Goal: Transaction & Acquisition: Purchase product/service

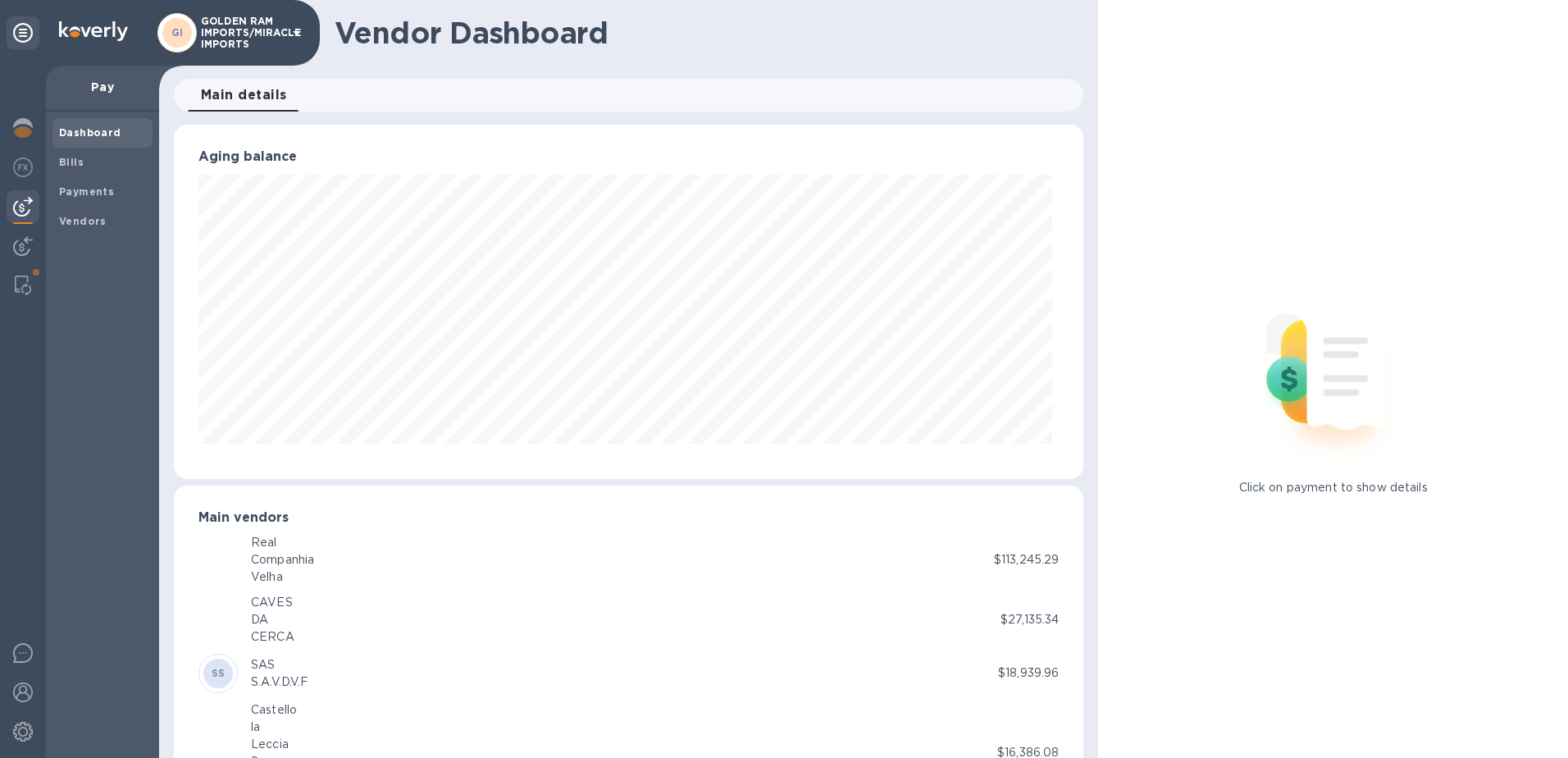
scroll to position [355, 904]
click at [70, 160] on b "Bills" at bounding box center [71, 162] width 24 height 12
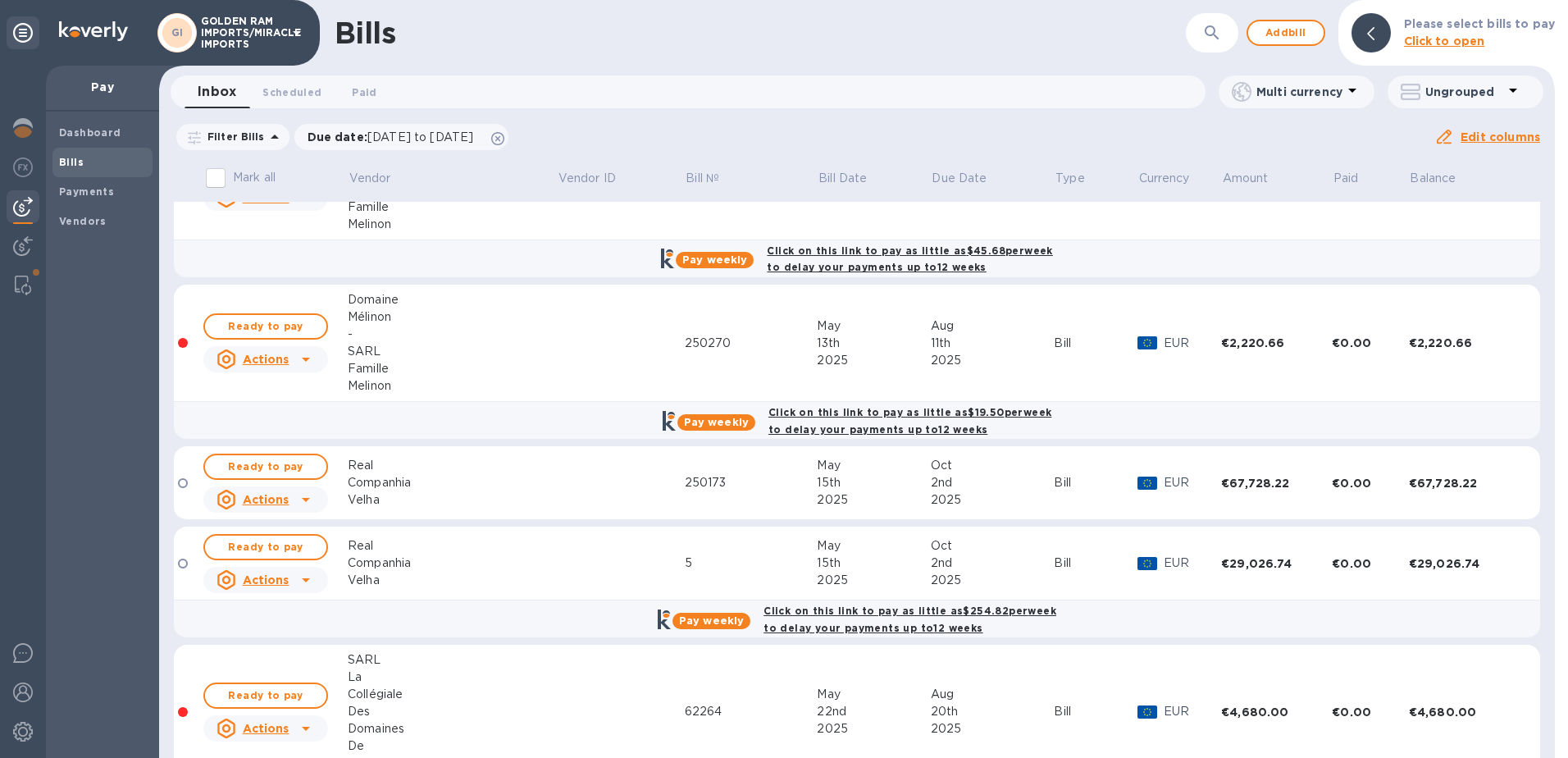
scroll to position [942, 0]
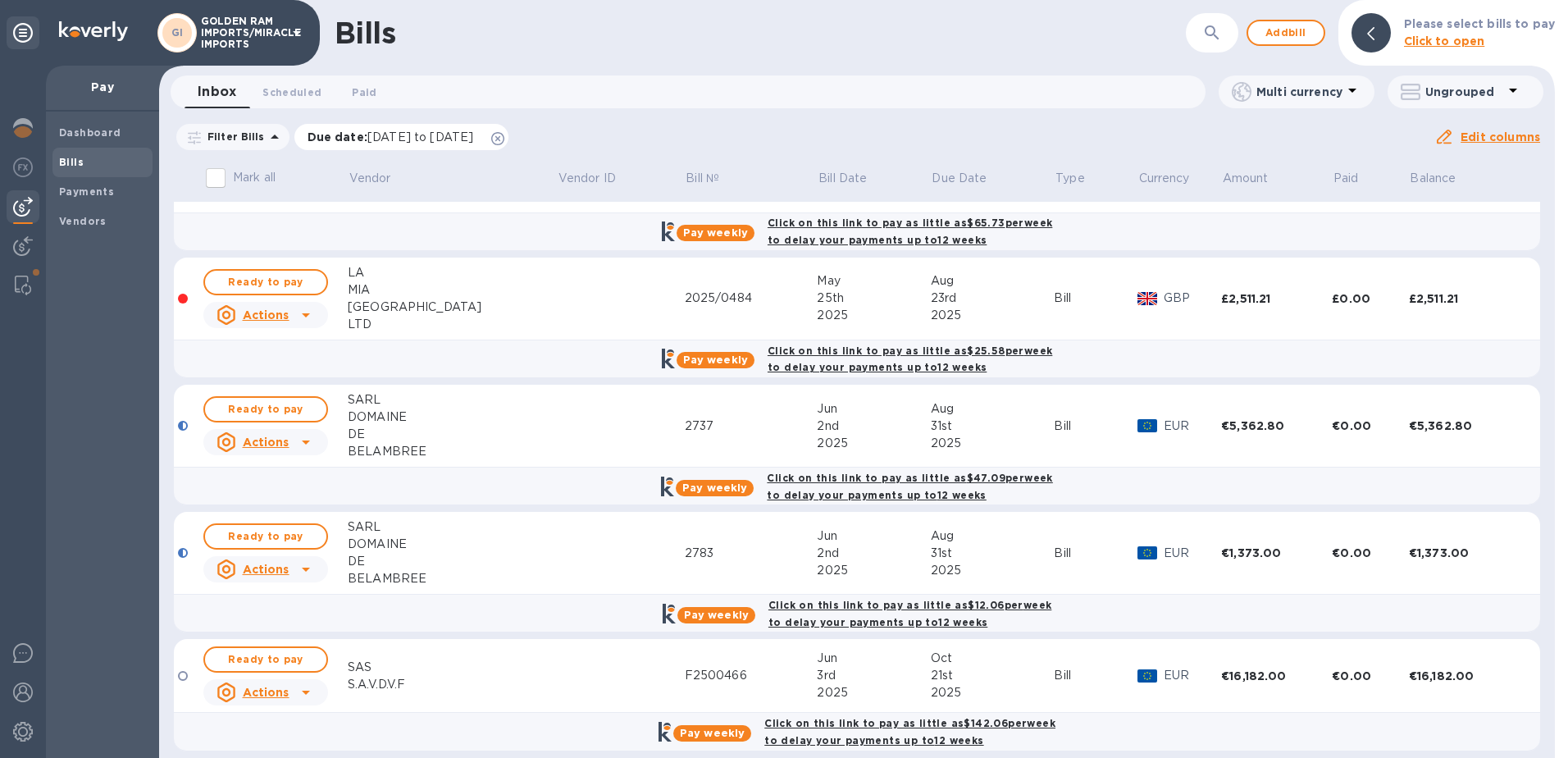
click at [509, 146] on div "Due date : [DATE] to [DATE]" at bounding box center [402, 137] width 215 height 26
click at [504, 143] on icon at bounding box center [498, 138] width 13 height 13
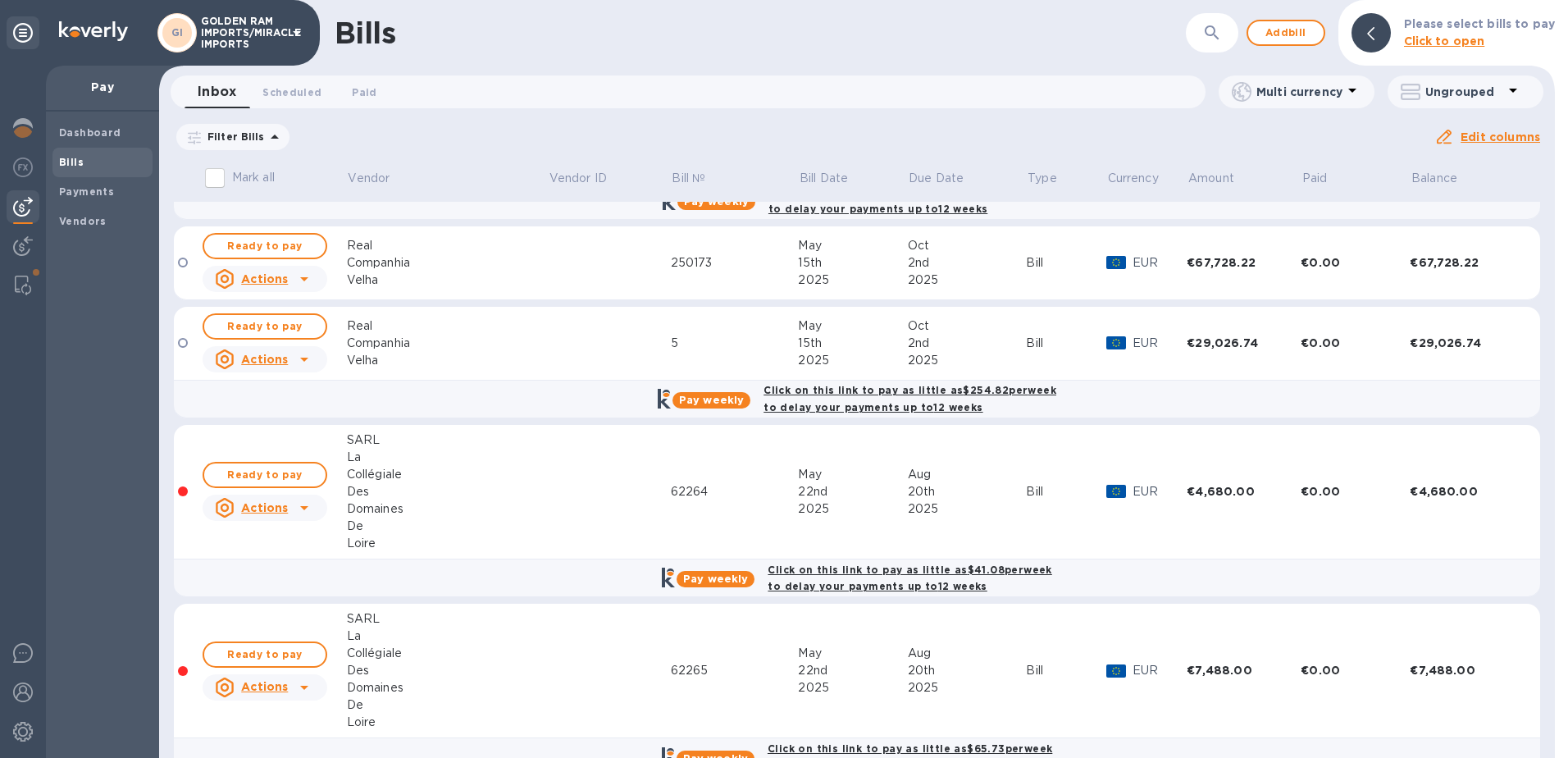
scroll to position [682, 0]
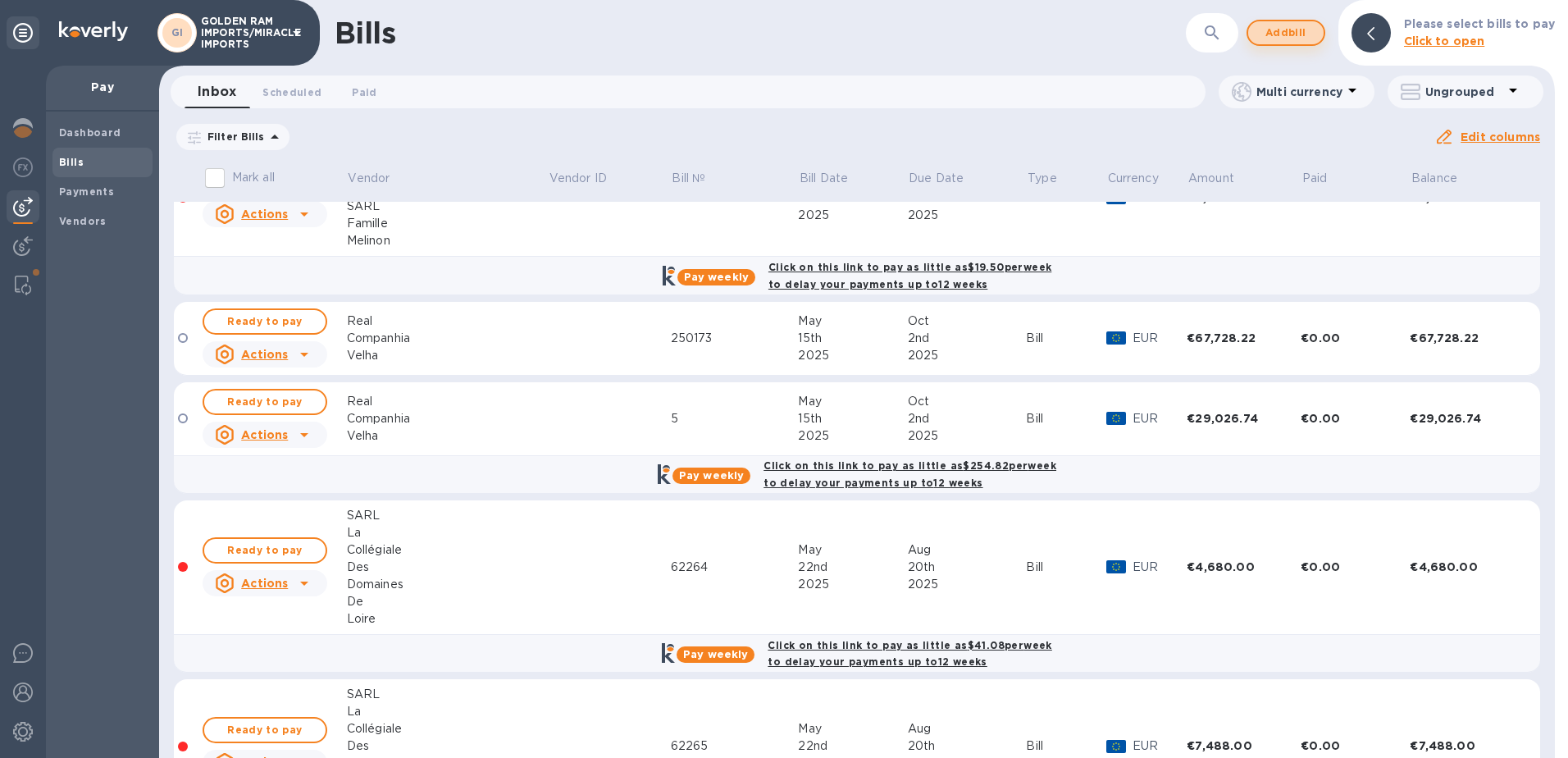
click at [1306, 36] on span "Add bill" at bounding box center [1285, 33] width 50 height 20
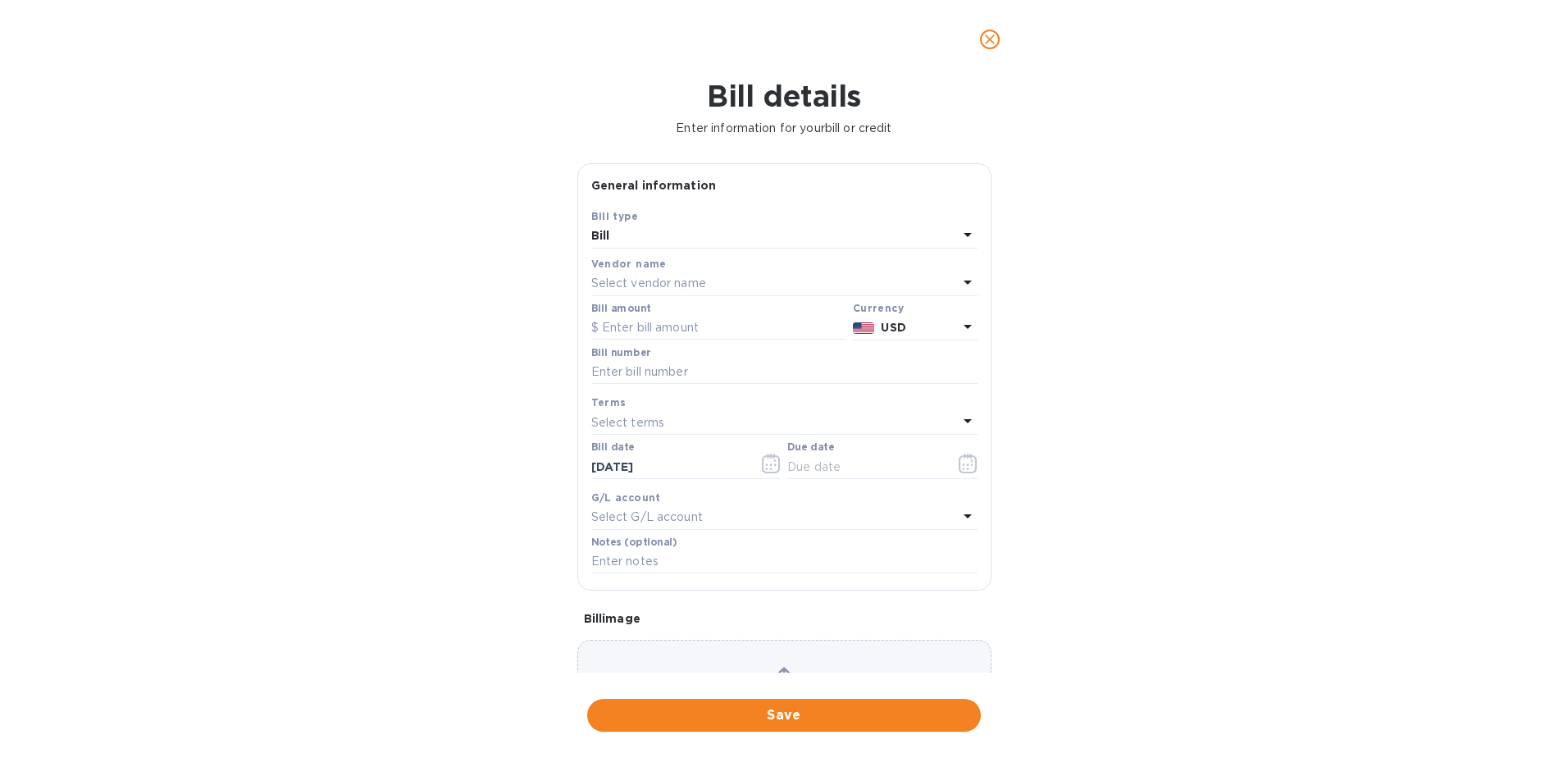
click at [683, 283] on p "Select vendor name" at bounding box center [648, 284] width 115 height 17
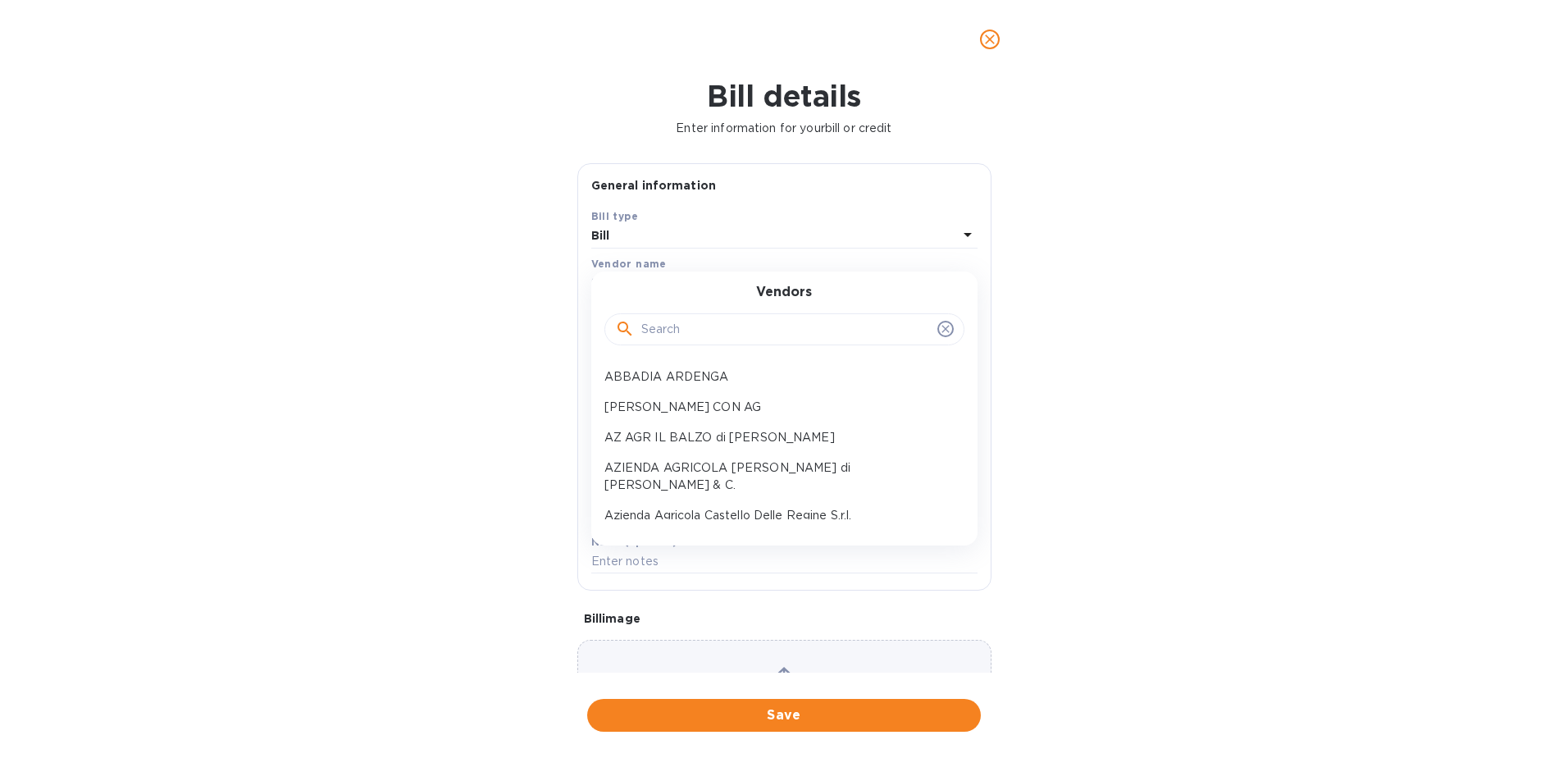
drag, startPoint x: 958, startPoint y: 368, endPoint x: 952, endPoint y: 379, distance: 12.5
click at [957, 386] on div "[PERSON_NAME] CON AG AZ AGR IL BALZO di [PERSON_NAME] AZIENDA AGRICOLA [PERSON_…" at bounding box center [784, 441] width 386 height 157
click at [730, 323] on input "text" at bounding box center [785, 329] width 289 height 24
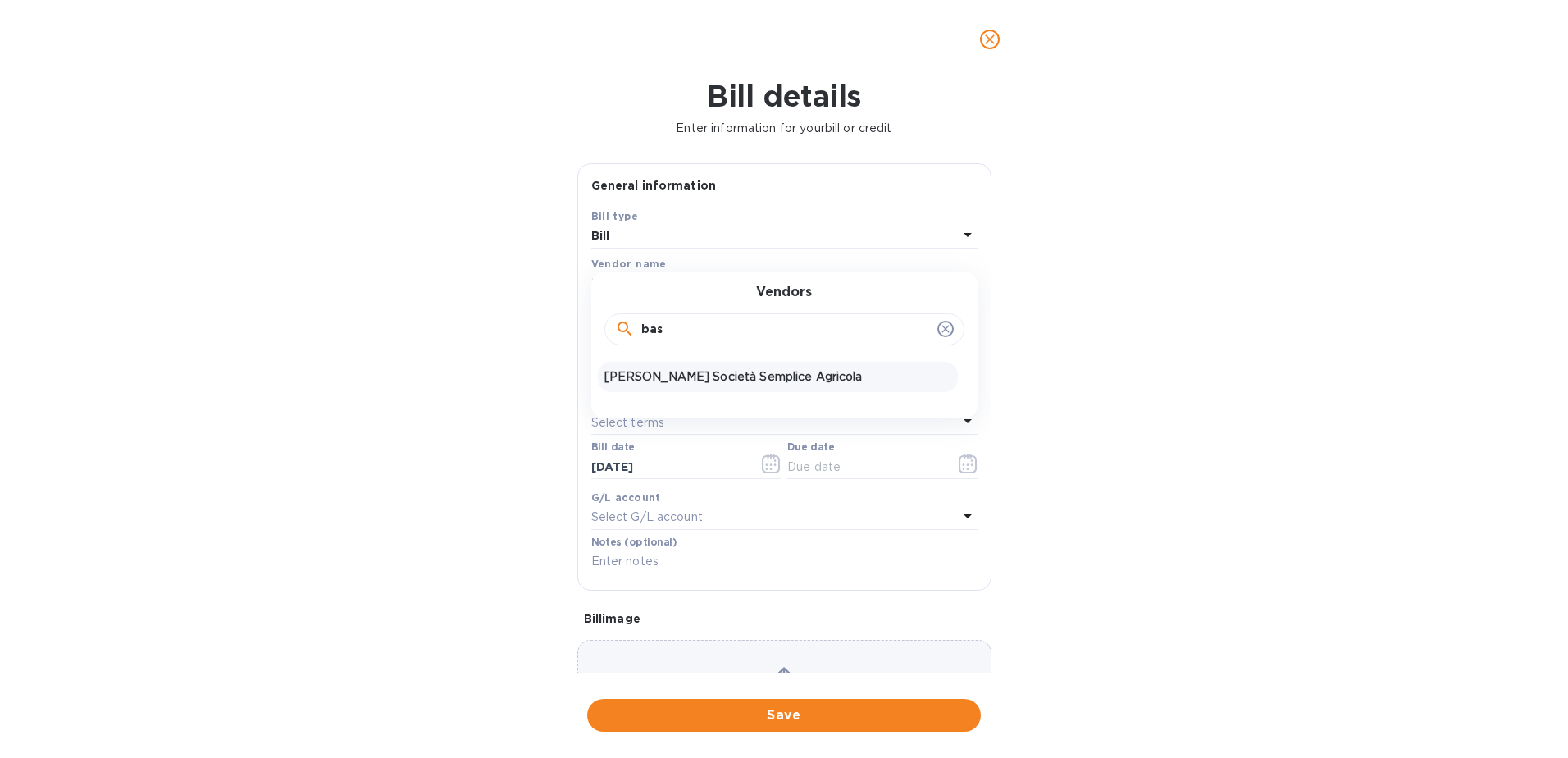
type input "bas"
click at [724, 382] on p "[PERSON_NAME] Società Semplice Agricola" at bounding box center [777, 377] width 347 height 17
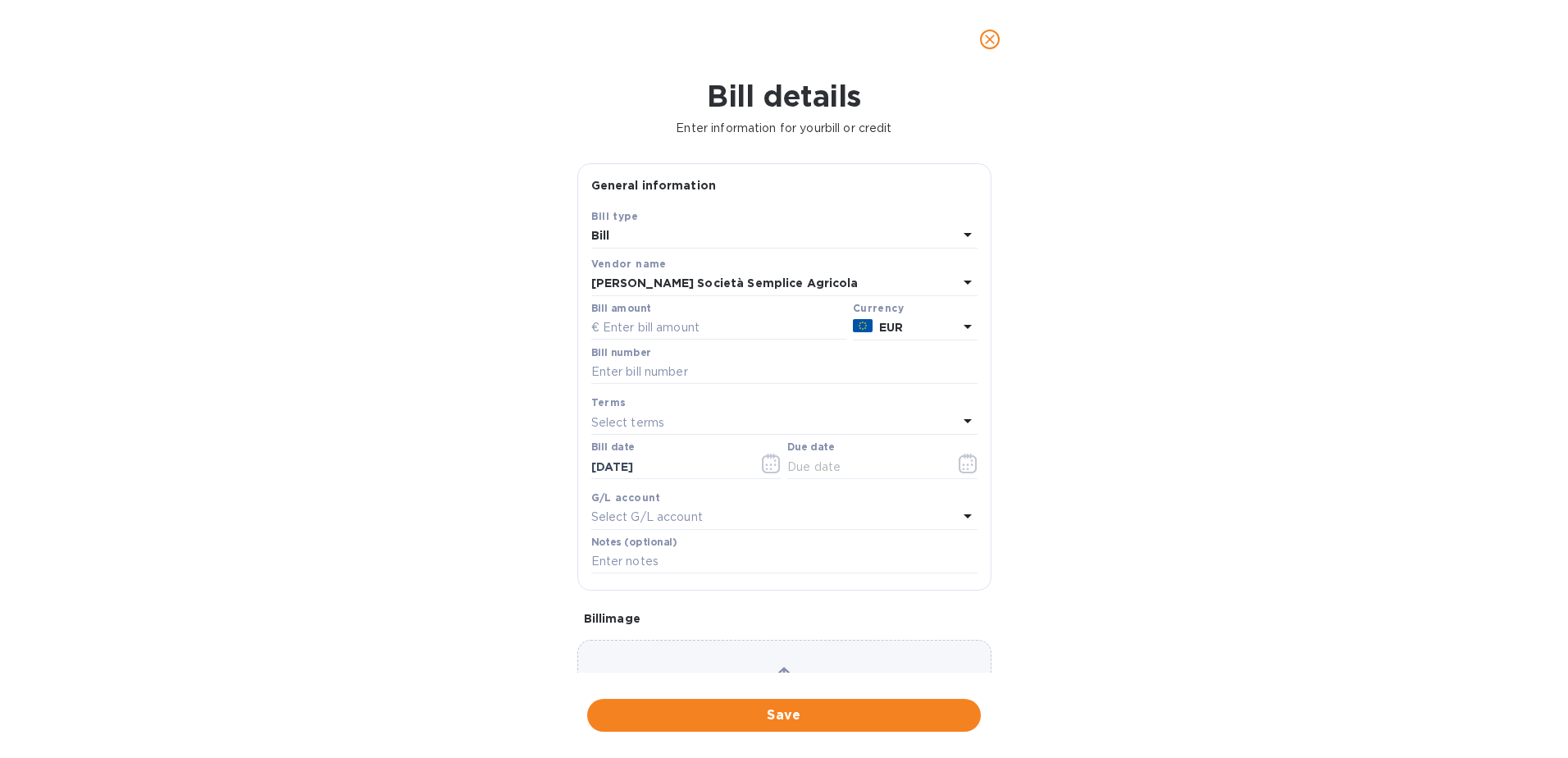
scroll to position [105, 0]
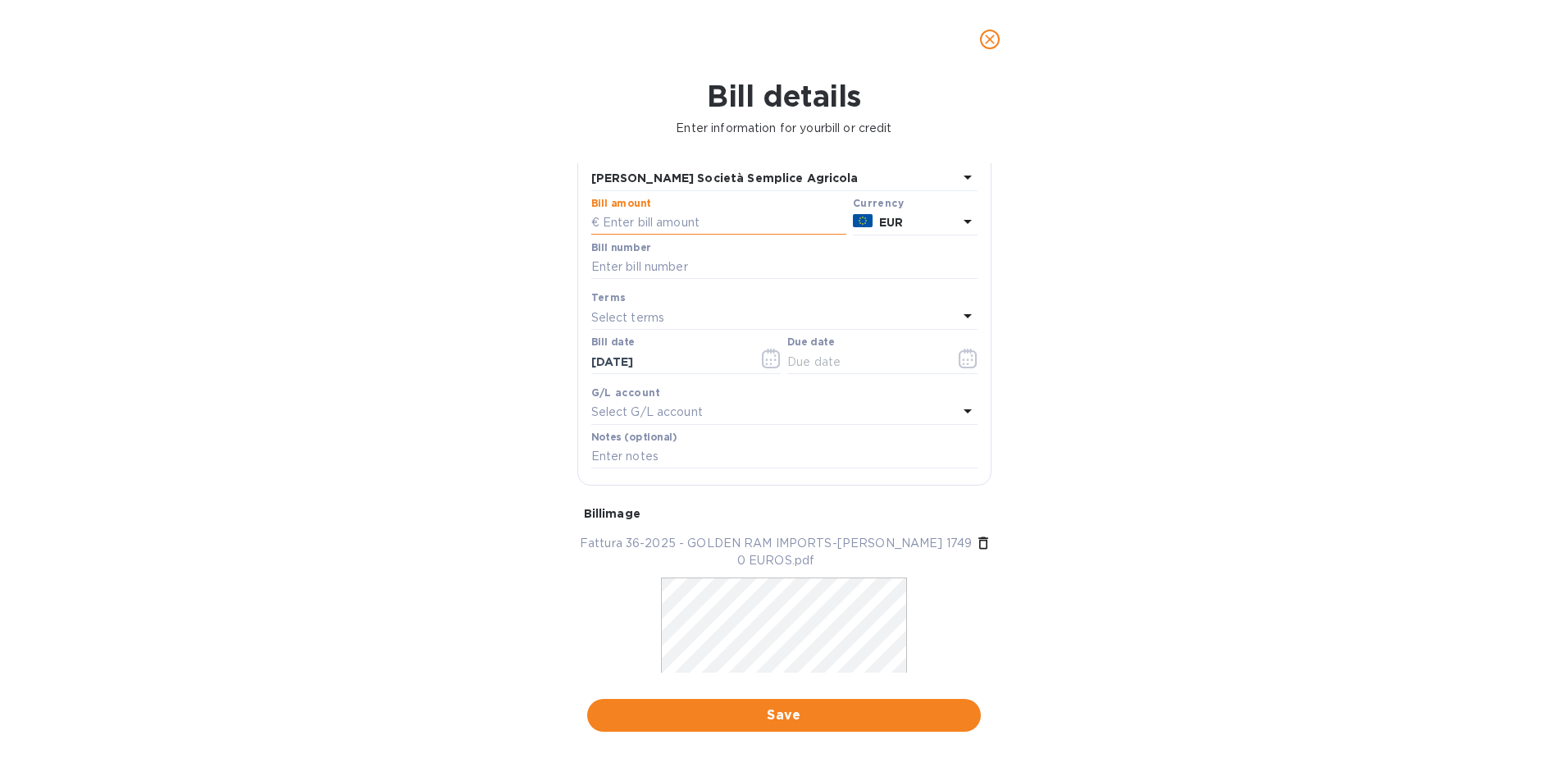
click at [641, 224] on input "text" at bounding box center [719, 223] width 255 height 24
type input "17,490"
click at [616, 259] on input "text" at bounding box center [784, 268] width 386 height 24
type input "36-2025"
click at [960, 313] on icon at bounding box center [967, 315] width 20 height 20
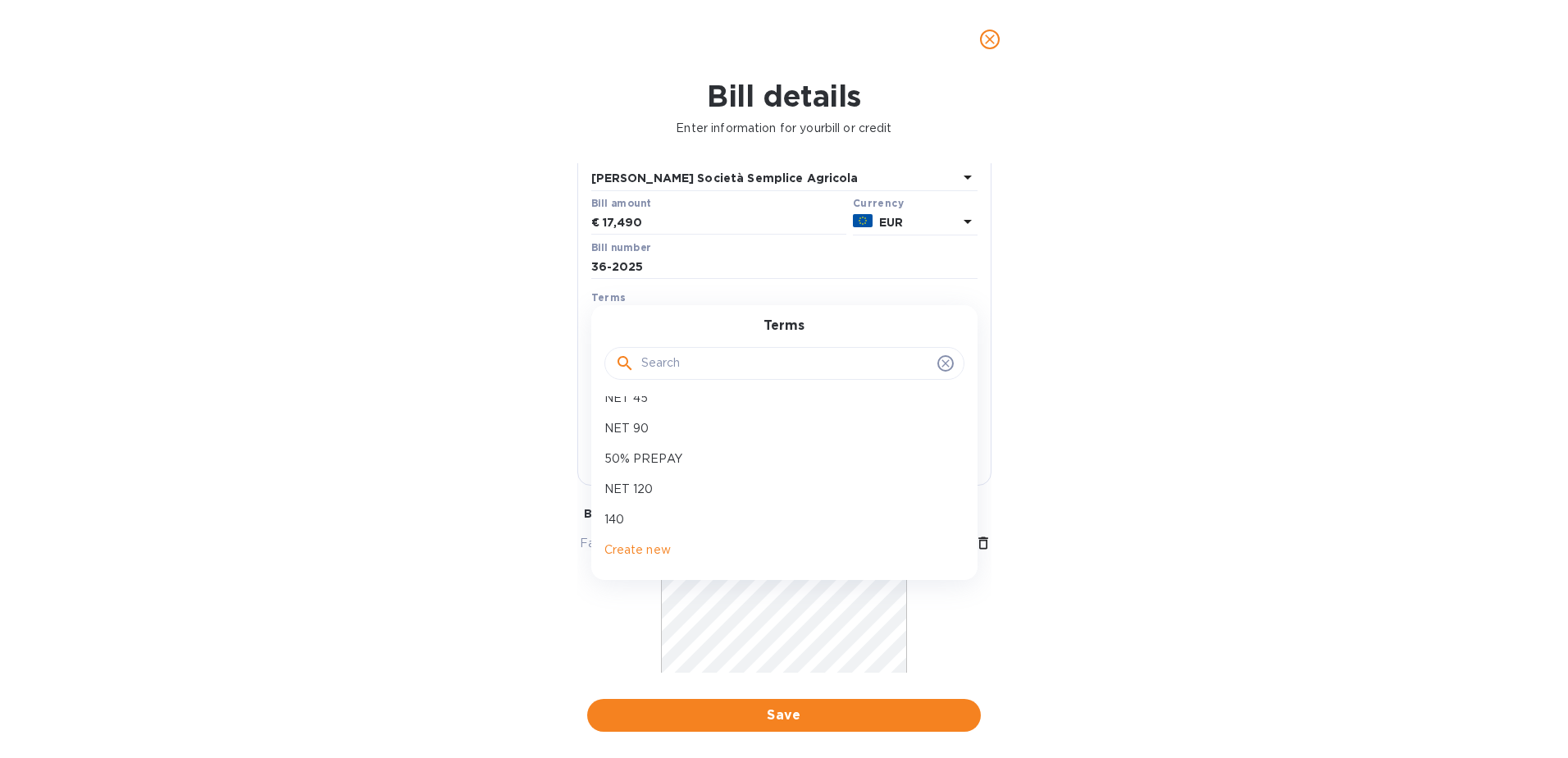
scroll to position [207, 0]
click at [694, 488] on div "NET 120" at bounding box center [777, 477] width 360 height 30
type input "[DATE]"
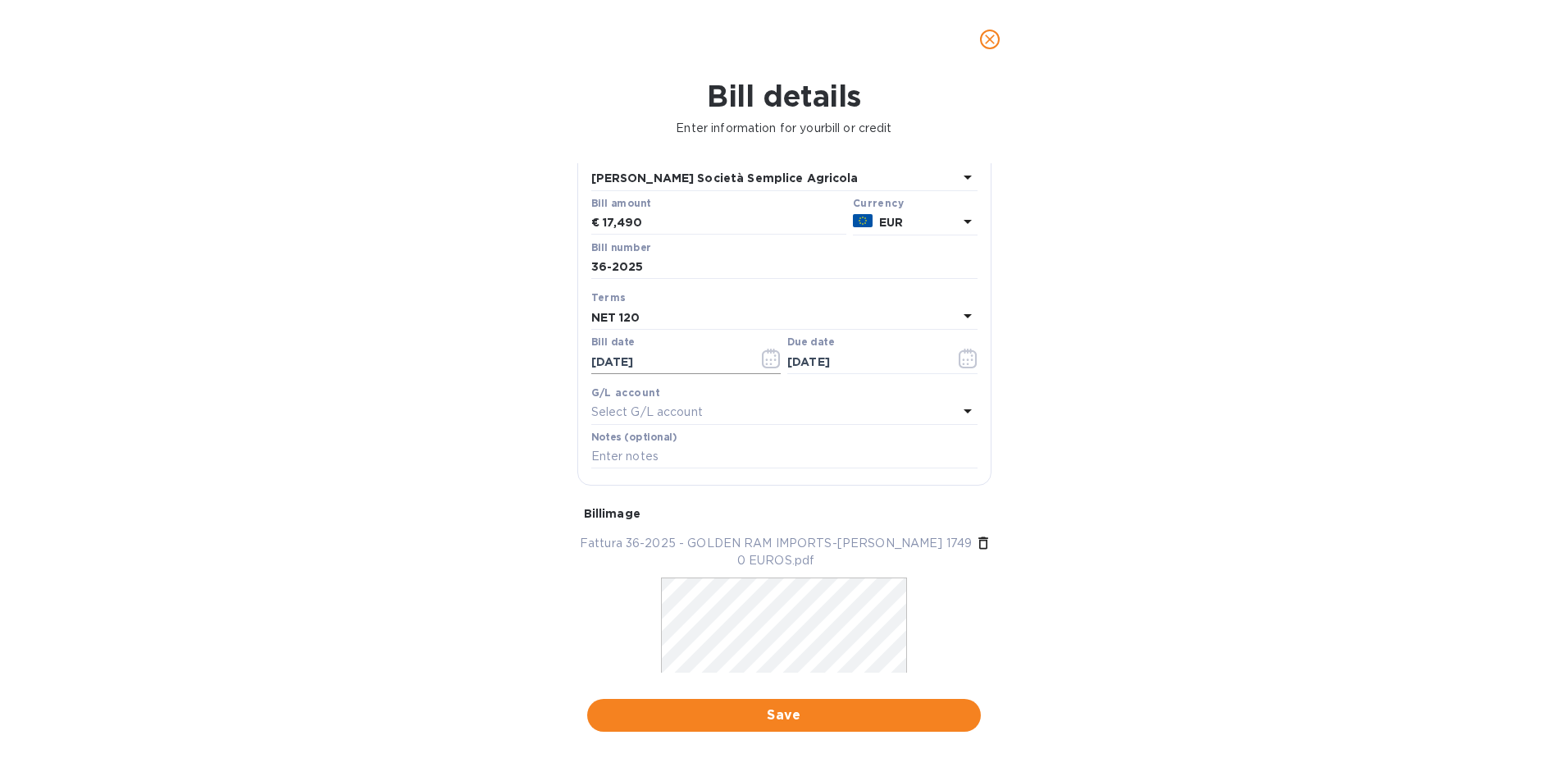
click at [767, 361] on icon "button" at bounding box center [771, 358] width 19 height 20
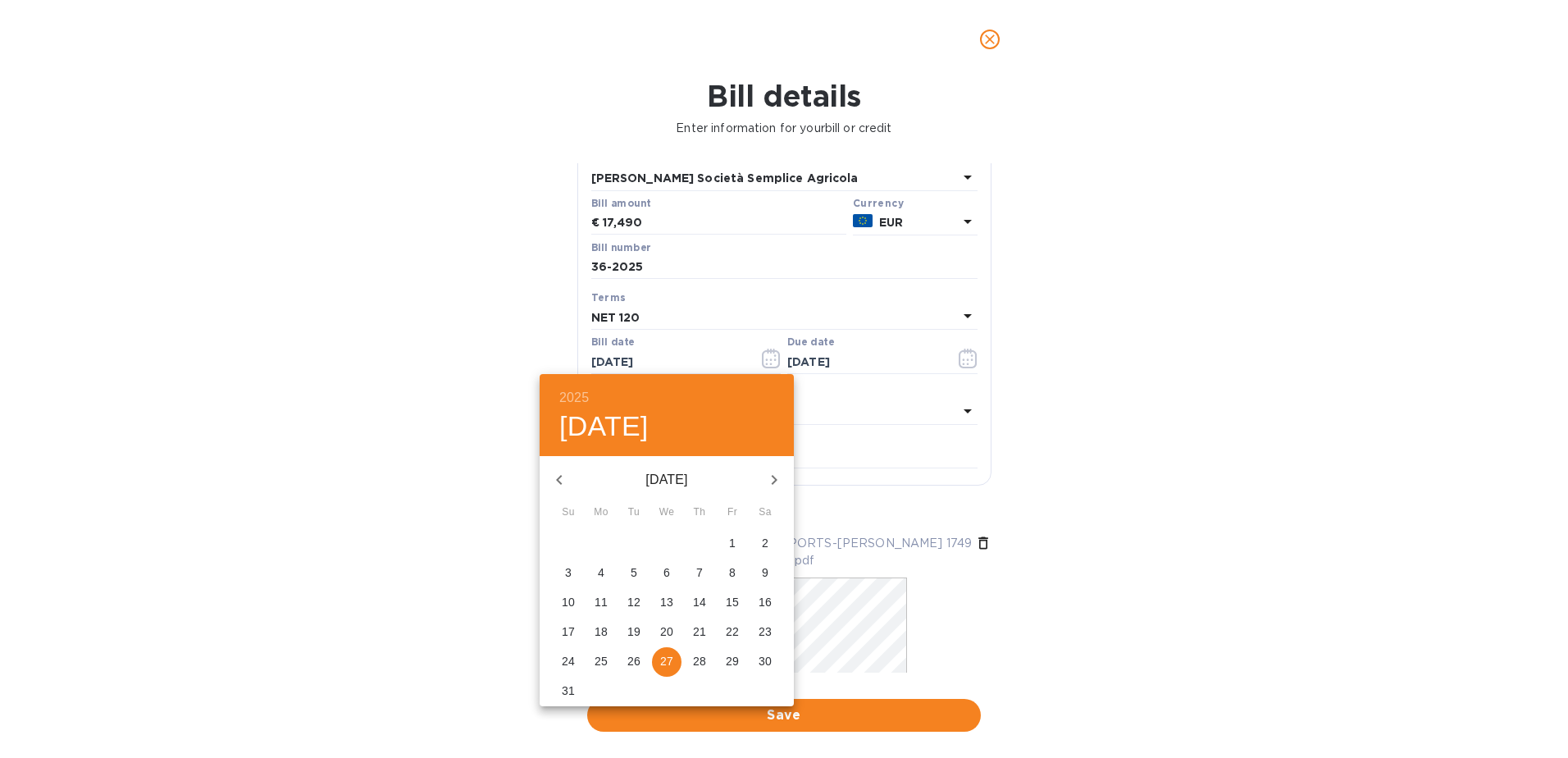
click at [557, 483] on icon "button" at bounding box center [559, 479] width 20 height 20
click at [744, 628] on span "23" at bounding box center [733, 632] width 30 height 17
type input "[DATE]"
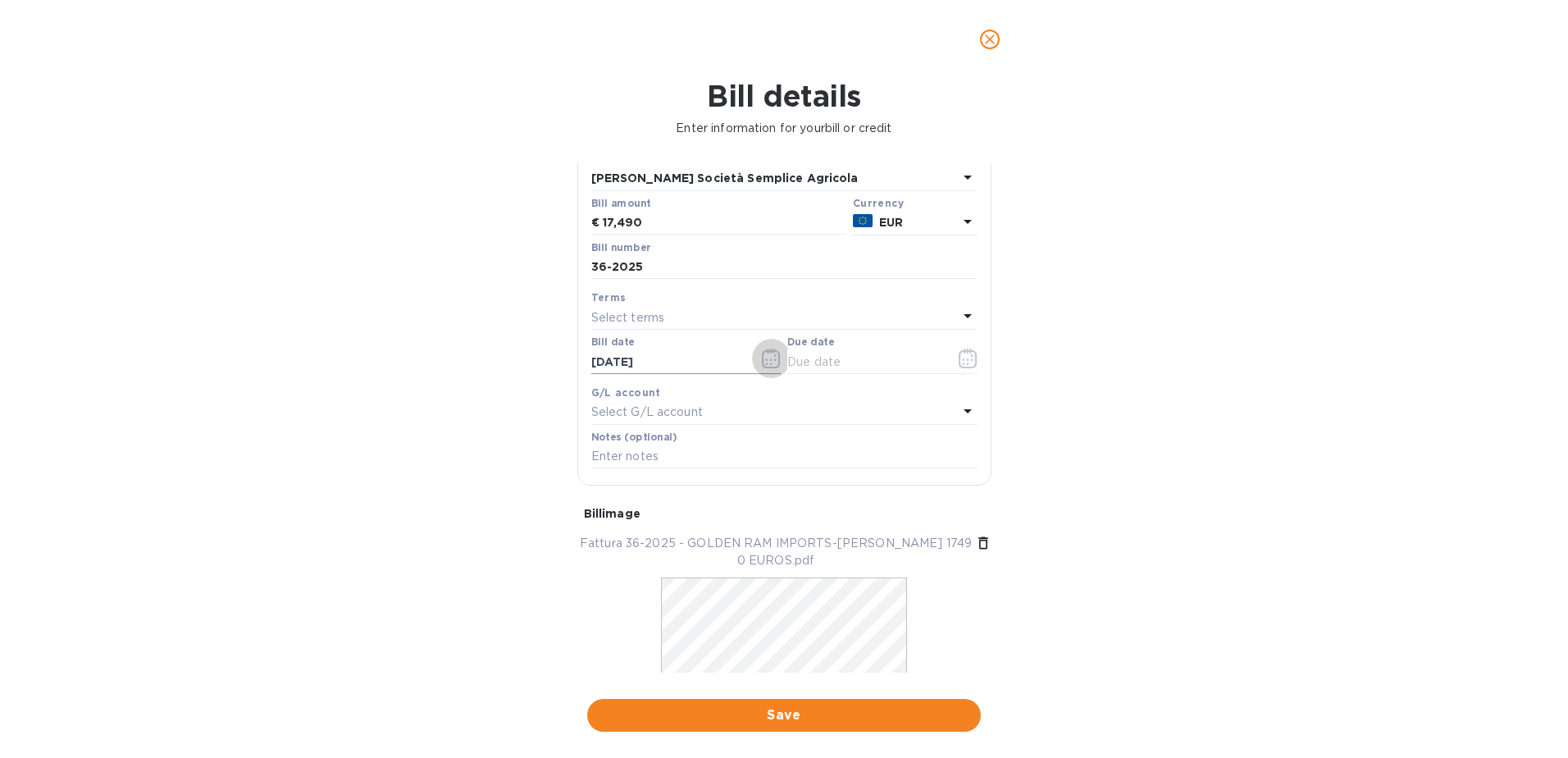
click at [774, 360] on icon "button" at bounding box center [771, 358] width 19 height 20
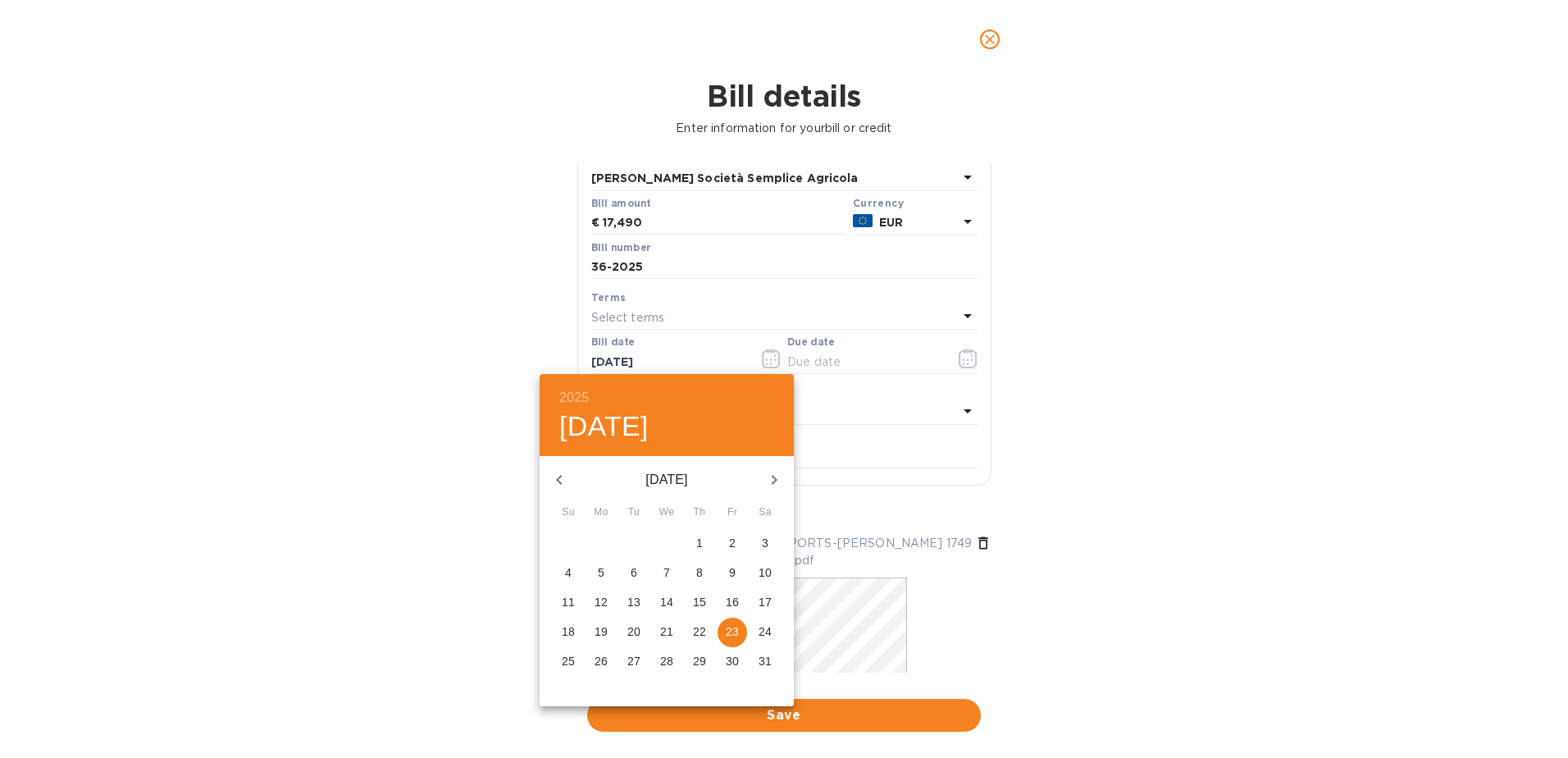
click at [630, 665] on p "27" at bounding box center [634, 662] width 13 height 17
type input "[DATE]"
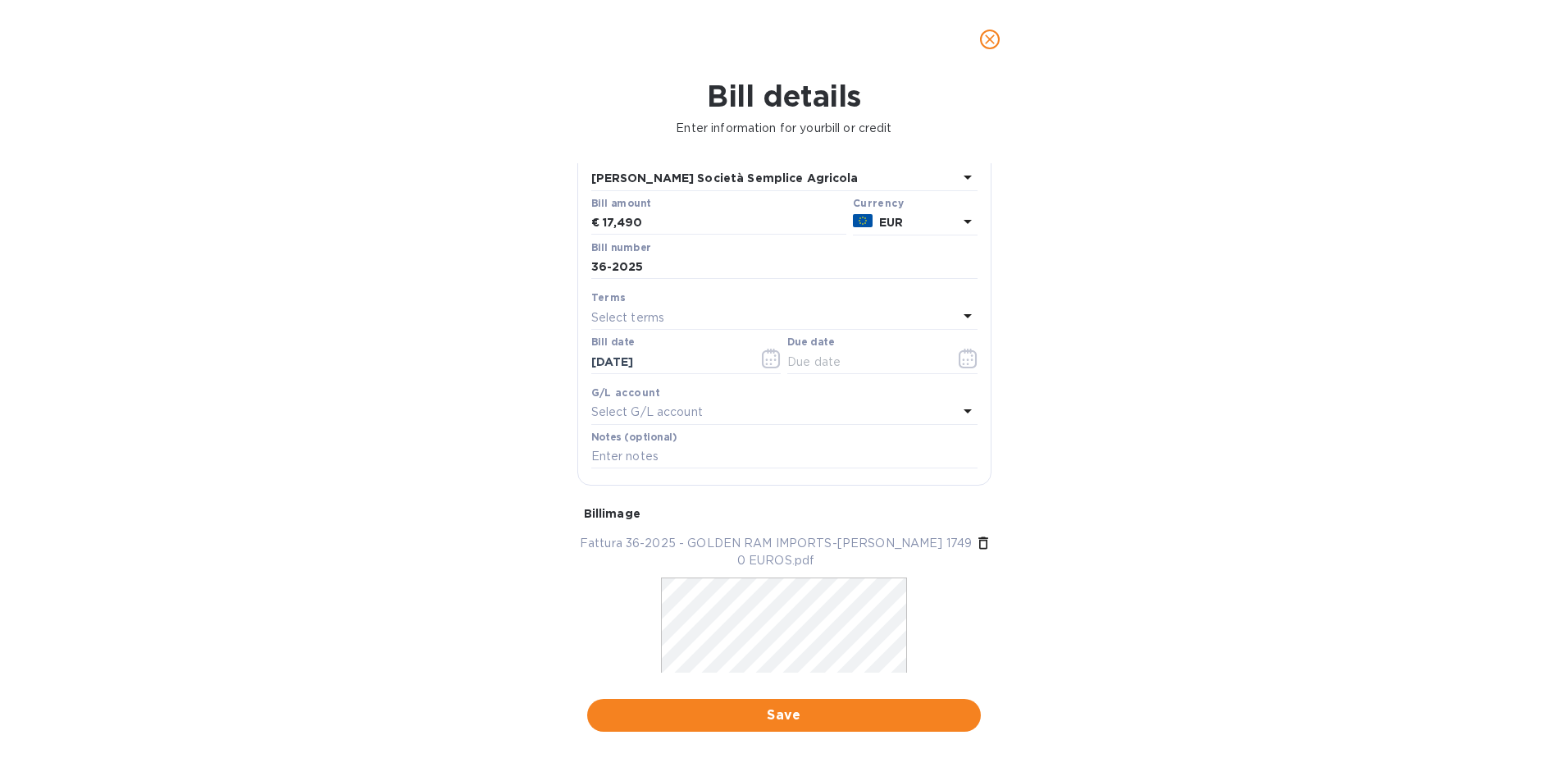
click at [964, 312] on icon at bounding box center [967, 315] width 20 height 20
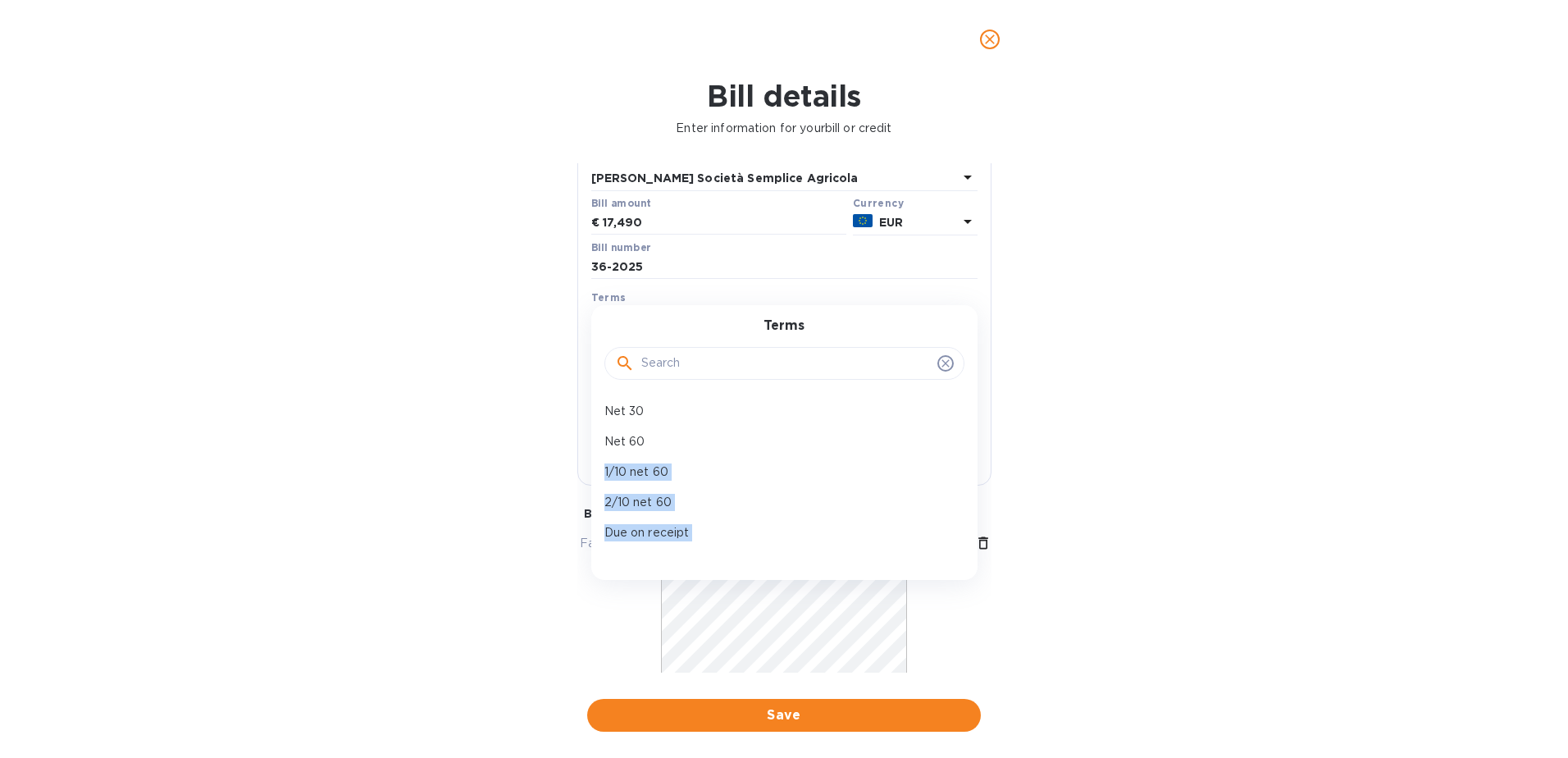
drag, startPoint x: 959, startPoint y: 430, endPoint x: 960, endPoint y: 552, distance: 122.0
click at [960, 552] on div "Net 30 Net 60 1/10 net 60 2/10 net 60 Due on receipt Net 15 NET 45 NET 90 50% P…" at bounding box center [784, 474] width 386 height 157
drag, startPoint x: 960, startPoint y: 552, endPoint x: 942, endPoint y: 530, distance: 28.4
click at [942, 530] on div "Net 30 Net 60 1/10 net 60 2/10 net 60 Due on receipt Net 15 NET 45 NET 90 50% P…" at bounding box center [777, 577] width 360 height 364
click at [840, 448] on p "Net 60" at bounding box center [777, 442] width 347 height 17
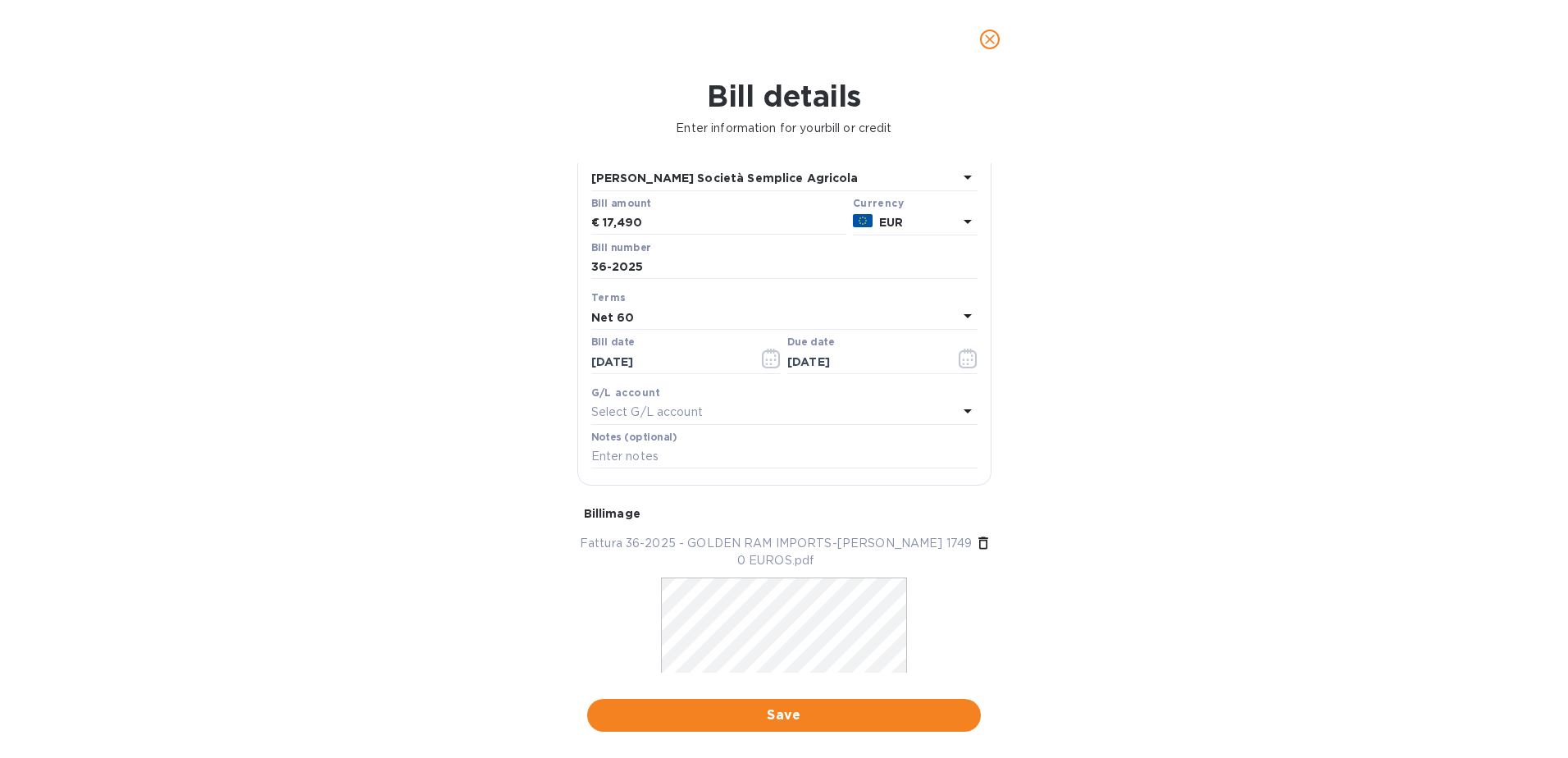
click at [959, 309] on icon at bounding box center [967, 315] width 20 height 20
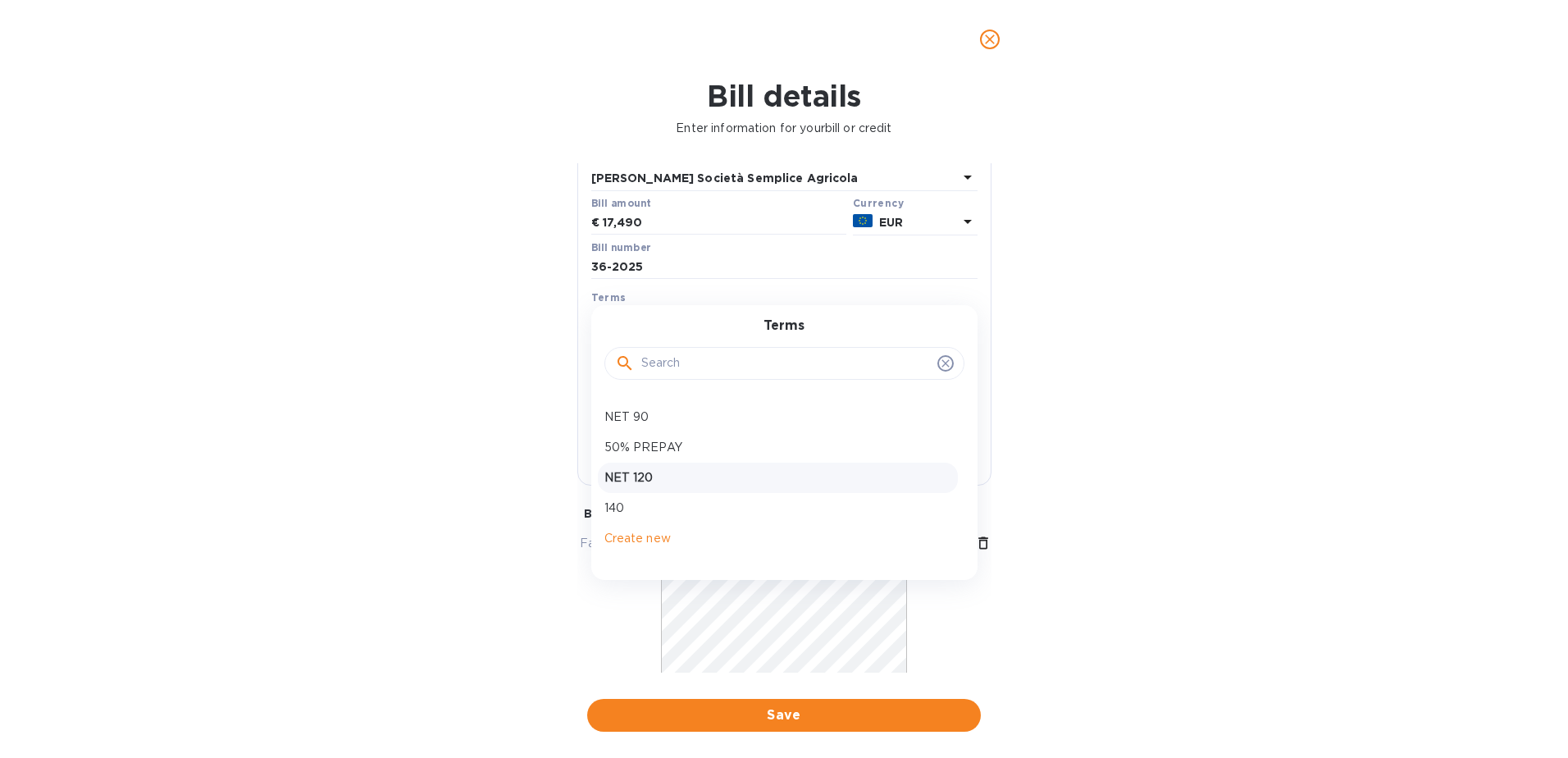
click at [771, 478] on p "NET 120" at bounding box center [777, 477] width 347 height 17
type input "[DATE]"
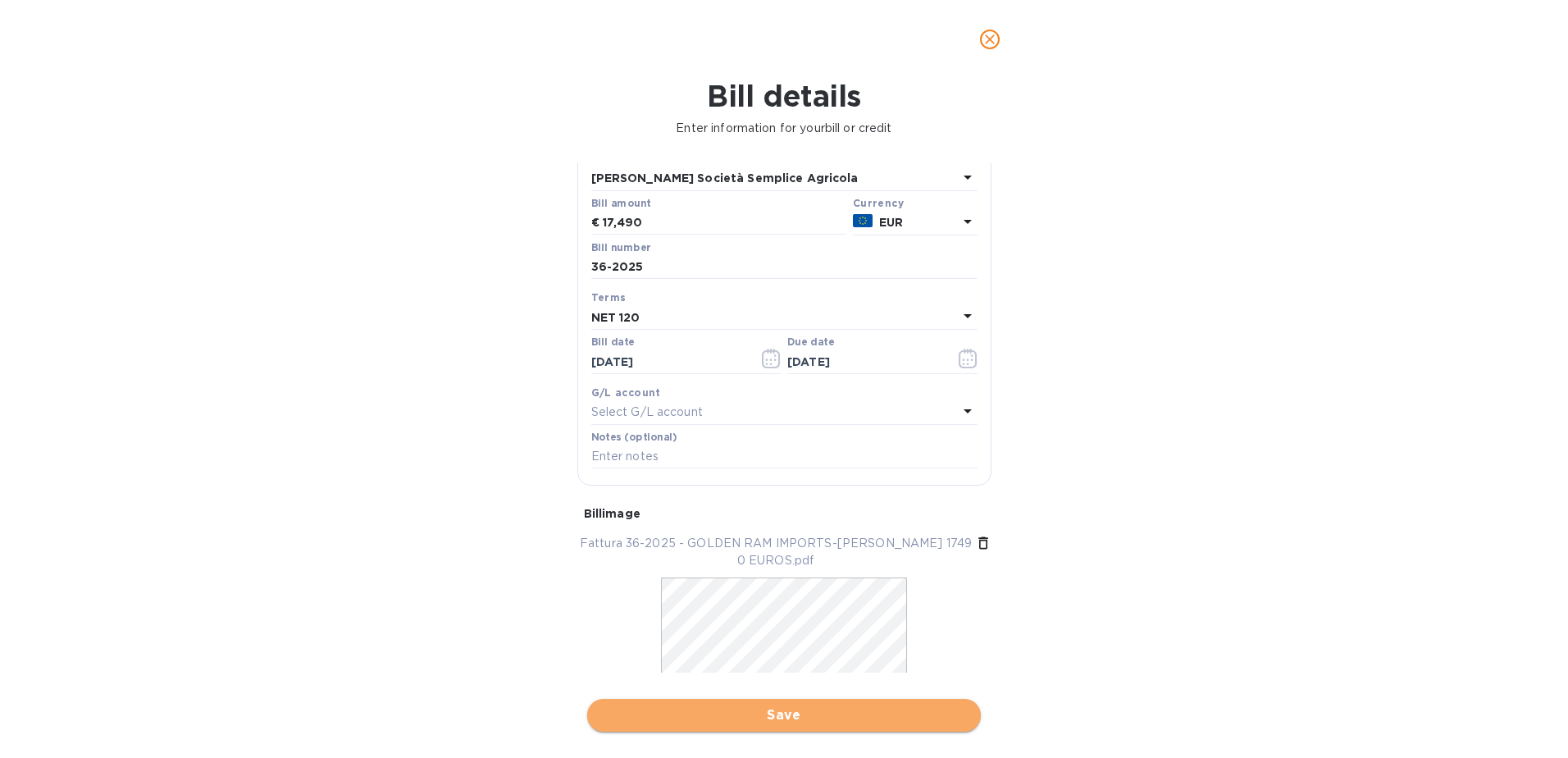
click at [798, 711] on span "Save" at bounding box center [784, 715] width 368 height 20
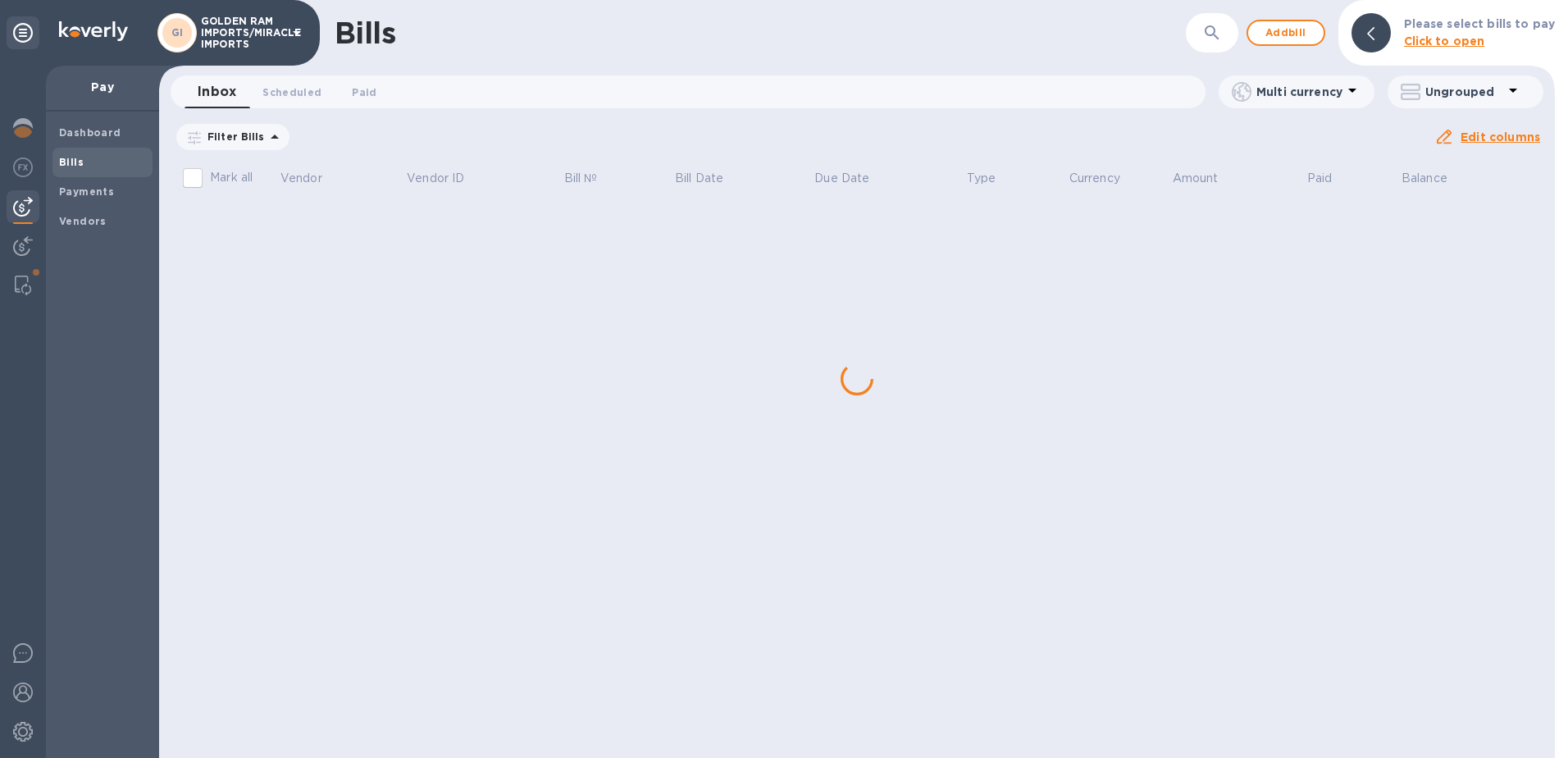
scroll to position [0, 0]
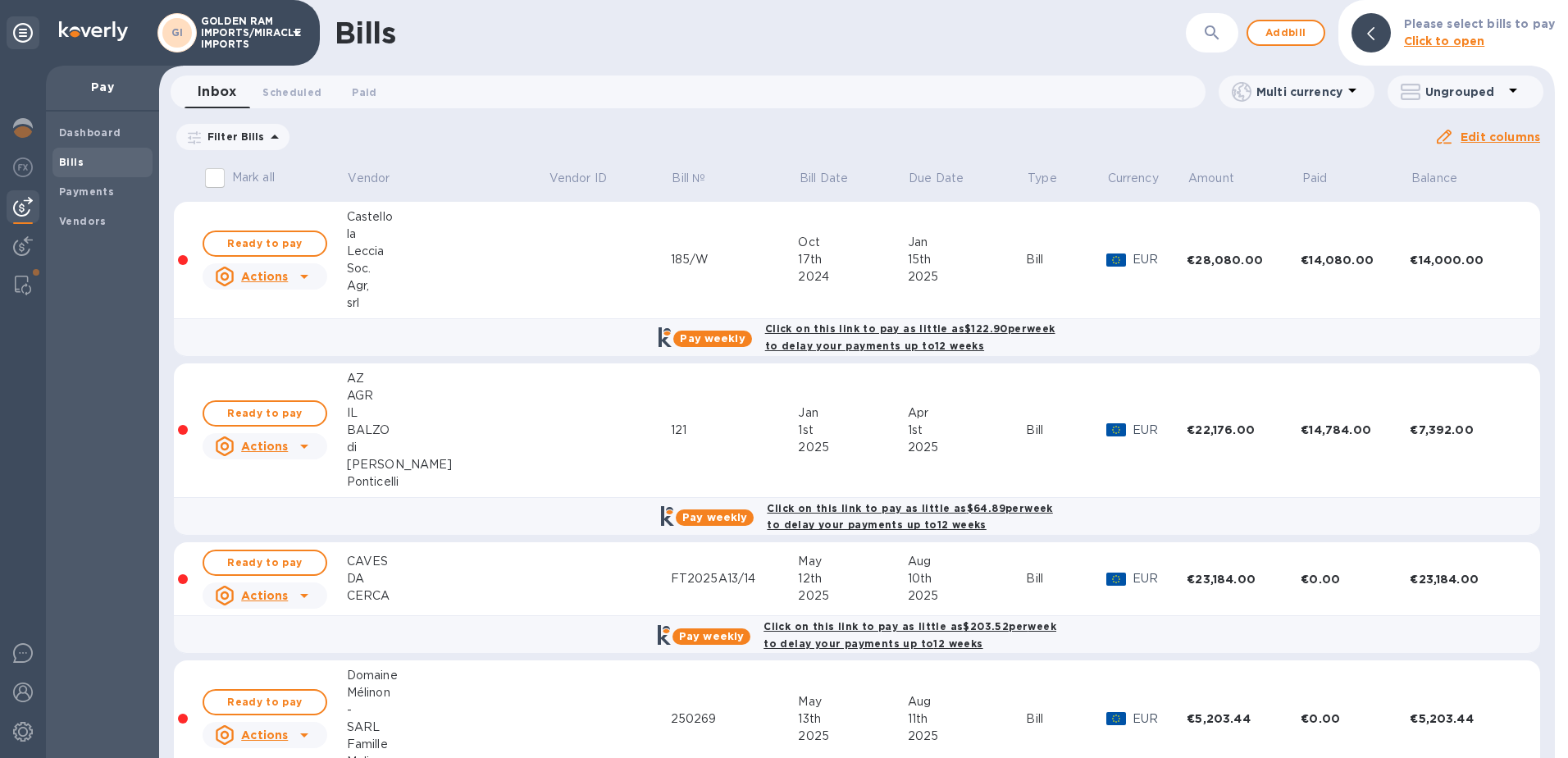
drag, startPoint x: 1552, startPoint y: 177, endPoint x: 1532, endPoint y: 615, distance: 438.5
click at [1532, 615] on div "Mark all Vendor Vendor ID Bill № Bill Date Due Date Type Currency Amount Paid B…" at bounding box center [857, 459] width 1396 height 599
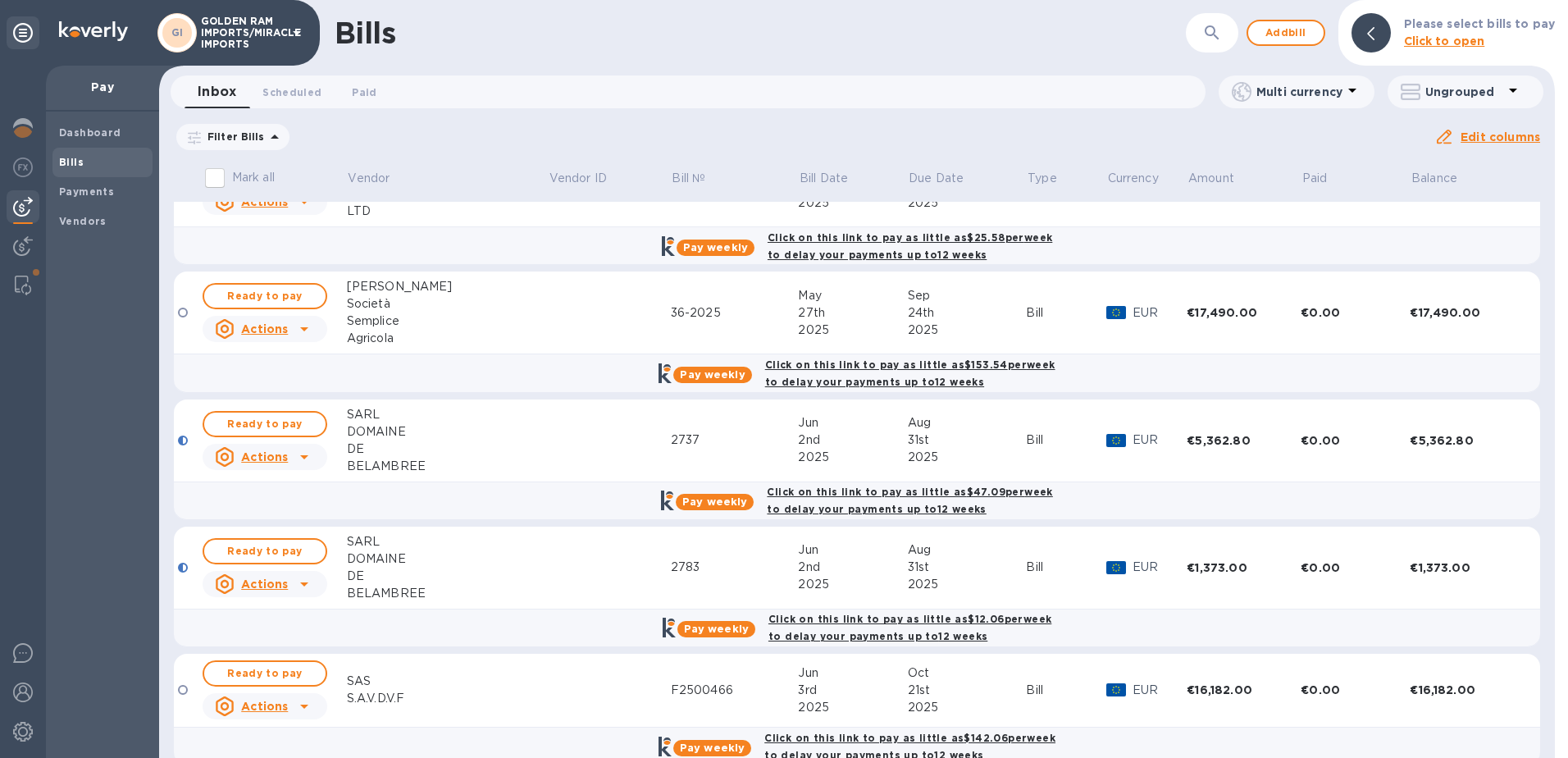
scroll to position [1301, 0]
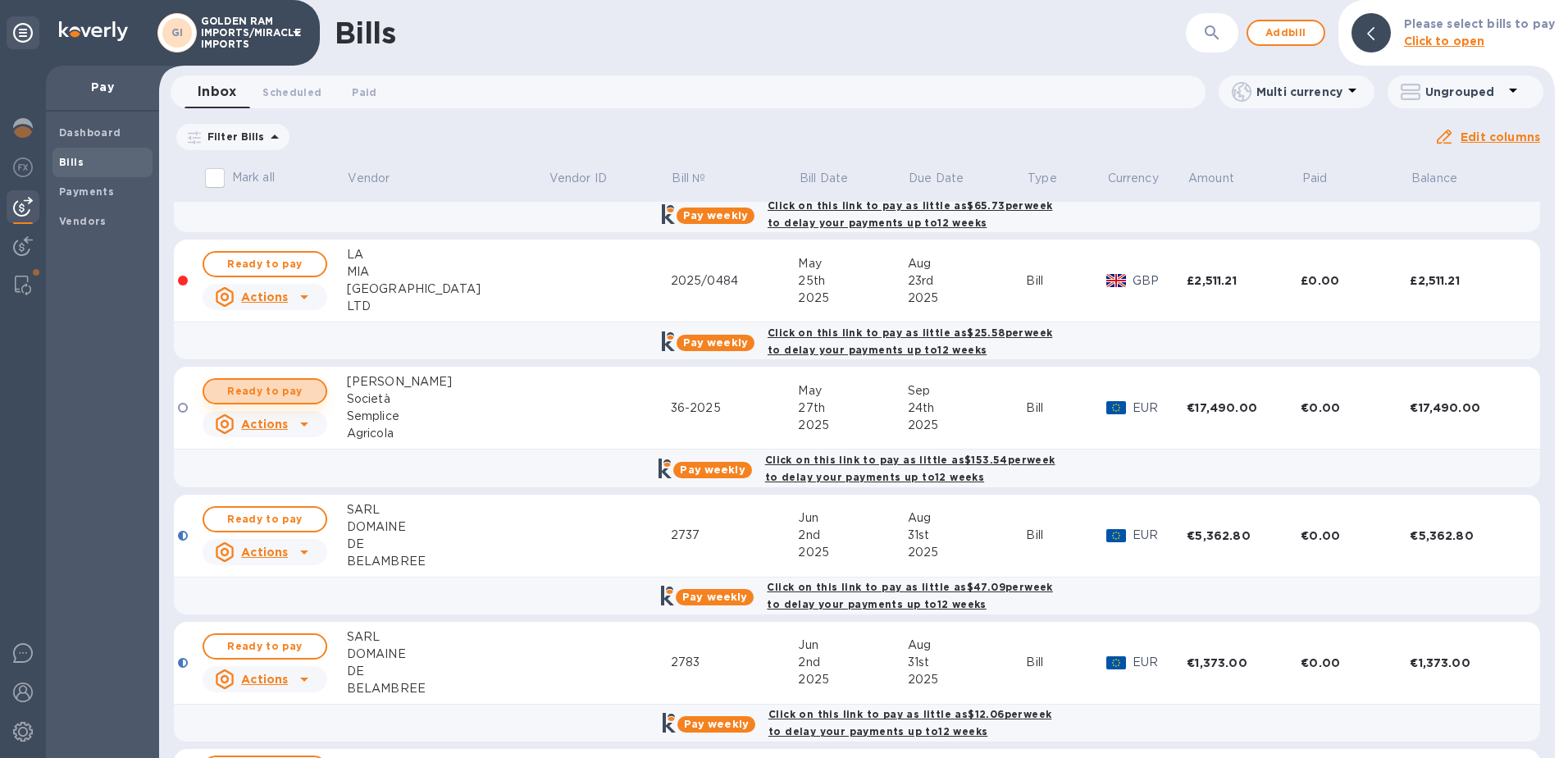
click at [290, 382] on span "Ready to pay" at bounding box center [265, 391] width 95 height 20
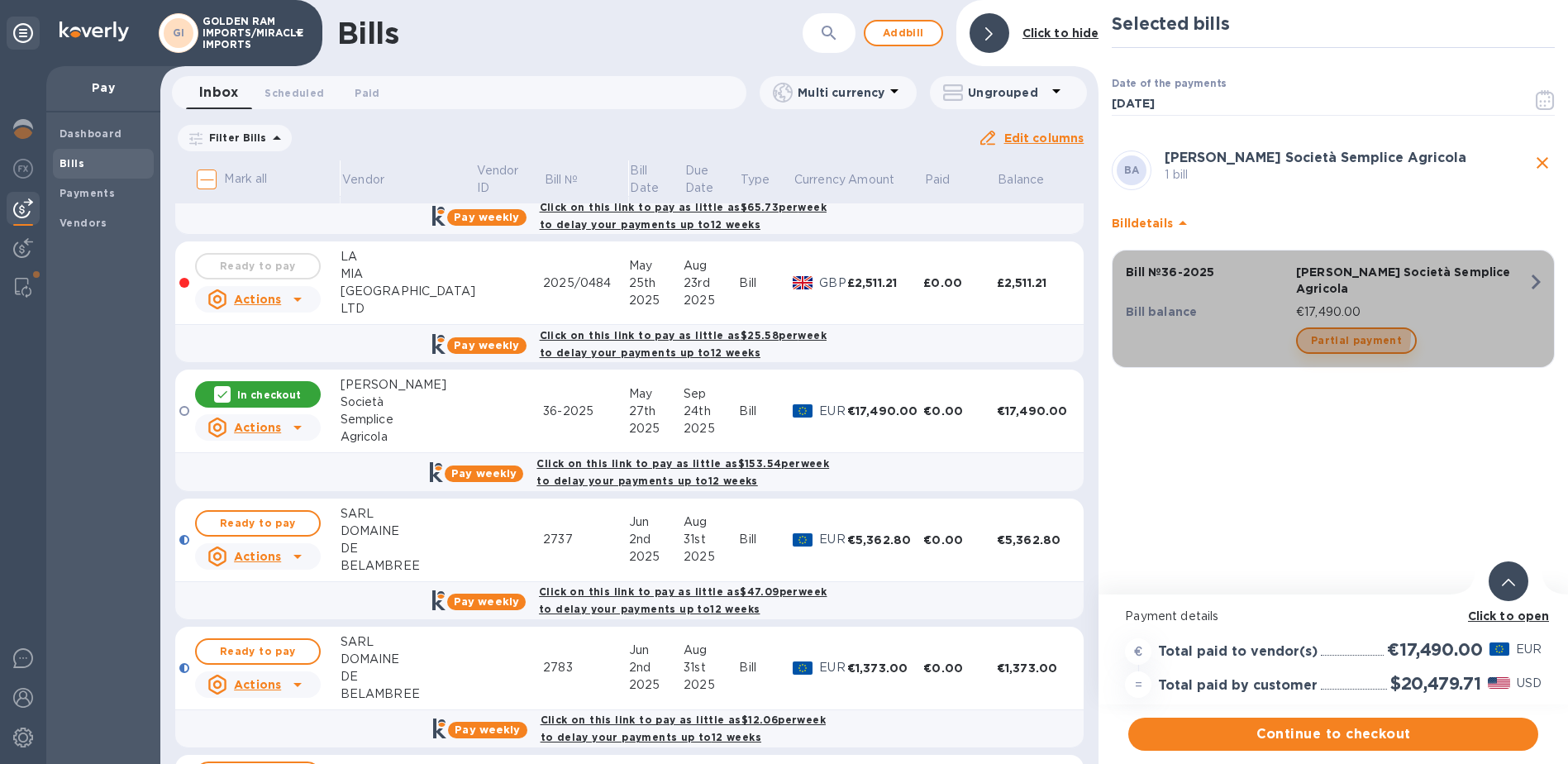
click at [1335, 331] on span "Partial payment" at bounding box center [1356, 340] width 91 height 20
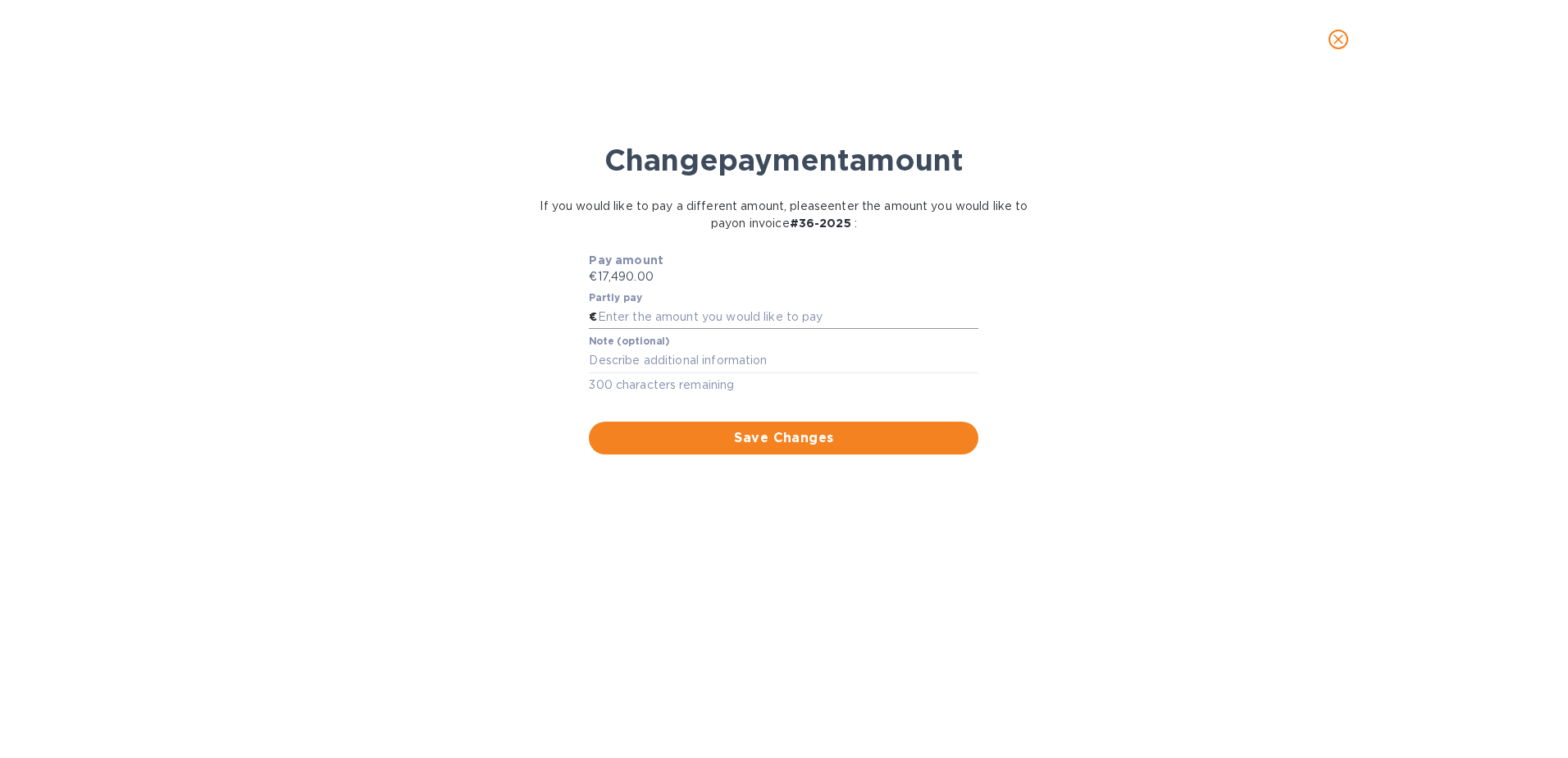
click at [617, 309] on input "text" at bounding box center [789, 317] width 382 height 24
type input "8,745"
click at [632, 360] on textarea at bounding box center [783, 360] width 389 height 14
type textarea "50%"
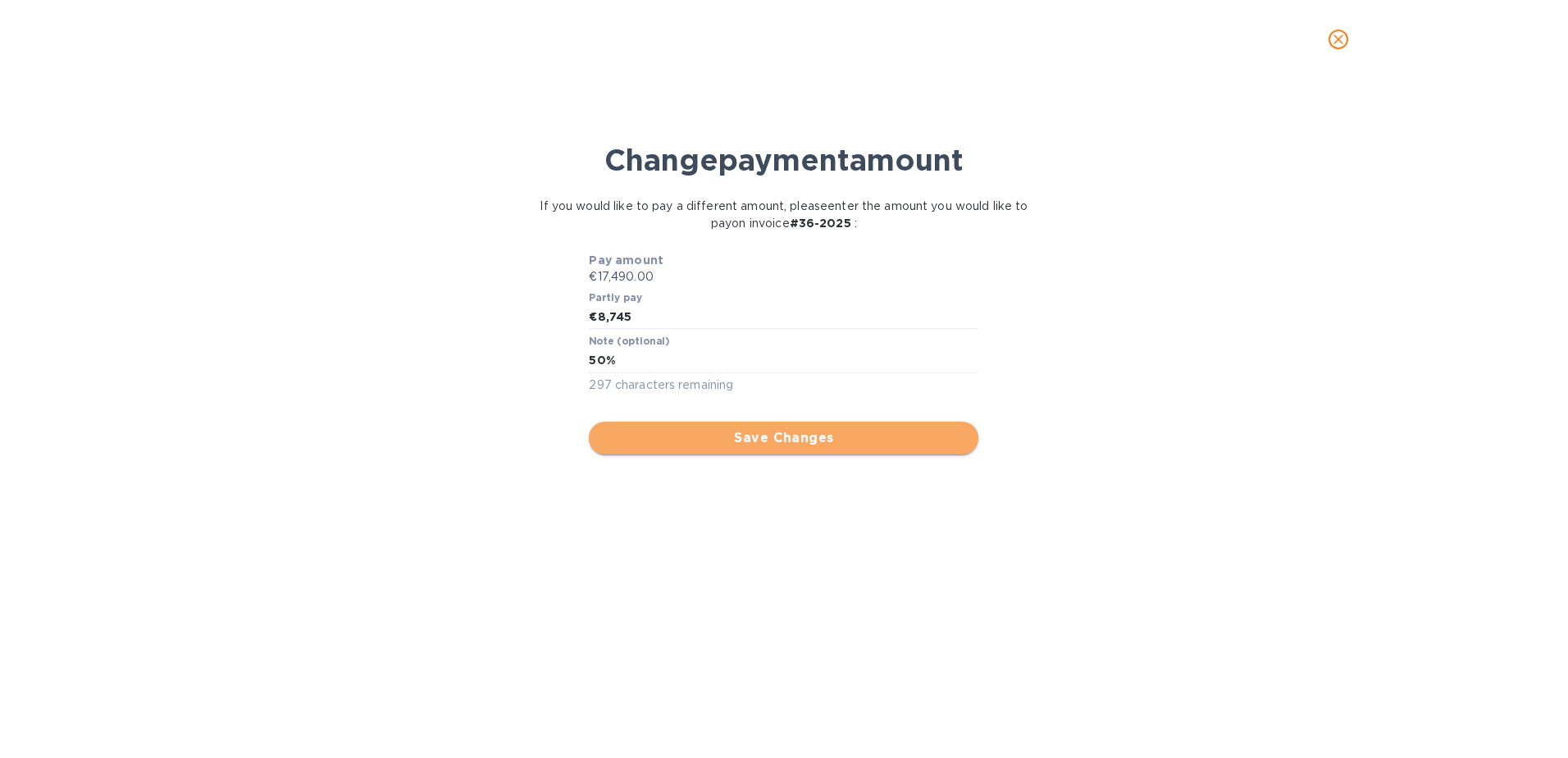
click at [767, 427] on button "Save Changes" at bounding box center [783, 438] width 389 height 33
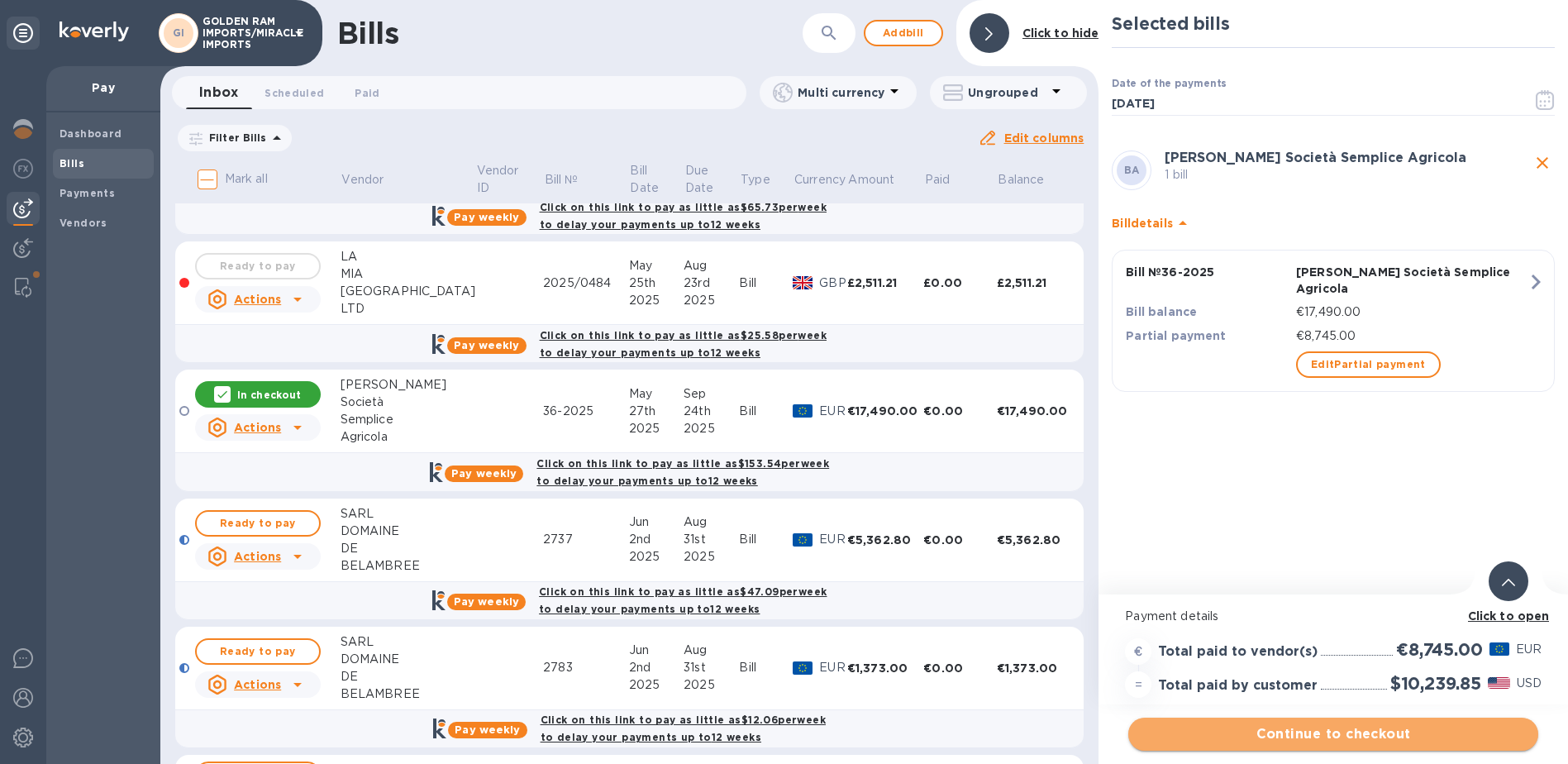
click at [1359, 738] on span "Continue to checkout" at bounding box center [1333, 734] width 384 height 20
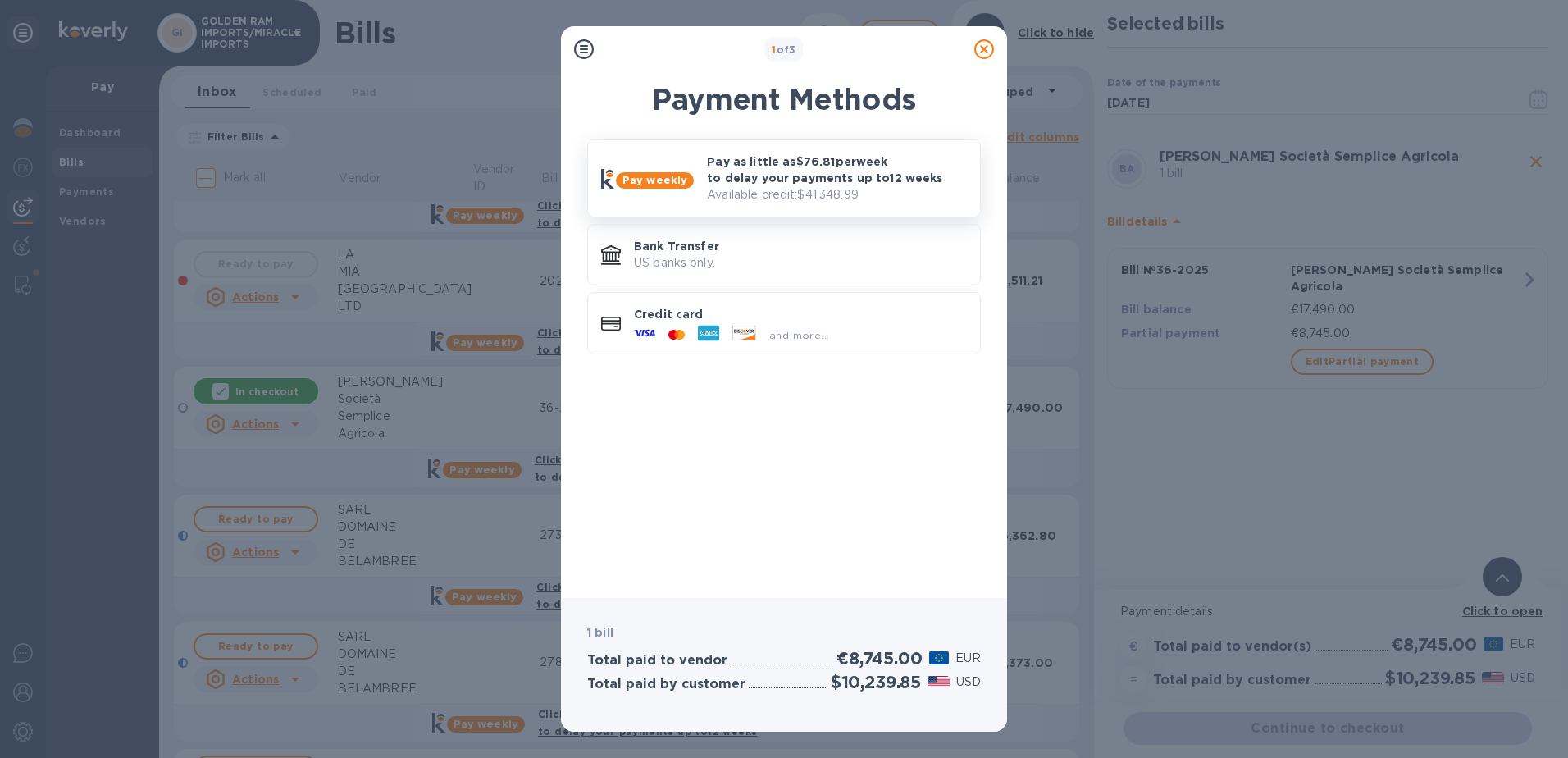
click at [863, 165] on p "Pay as little as $76.81 per week to delay your payments up to 12 weeks" at bounding box center [837, 169] width 260 height 33
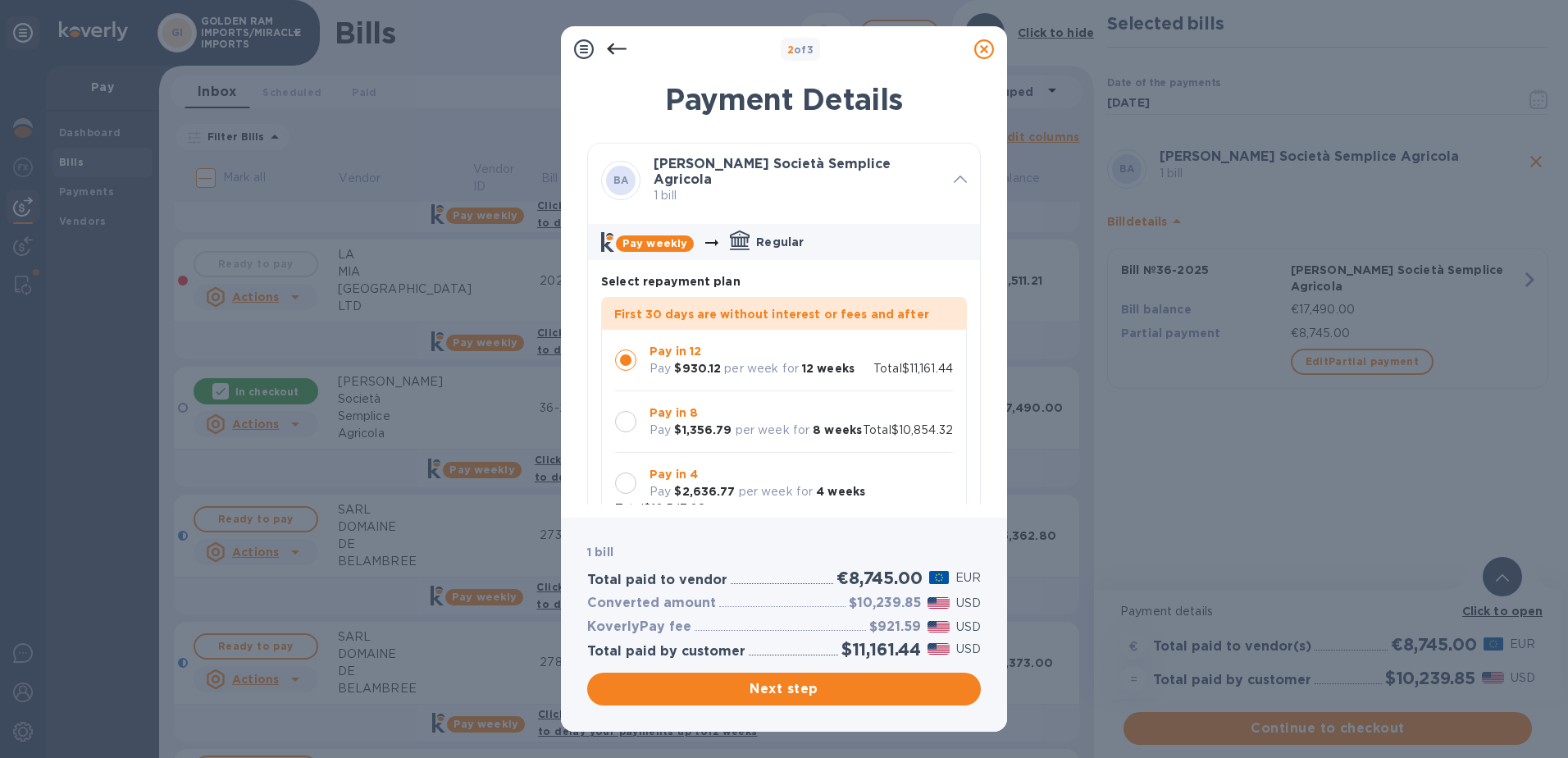
click at [618, 417] on div at bounding box center [625, 421] width 22 height 22
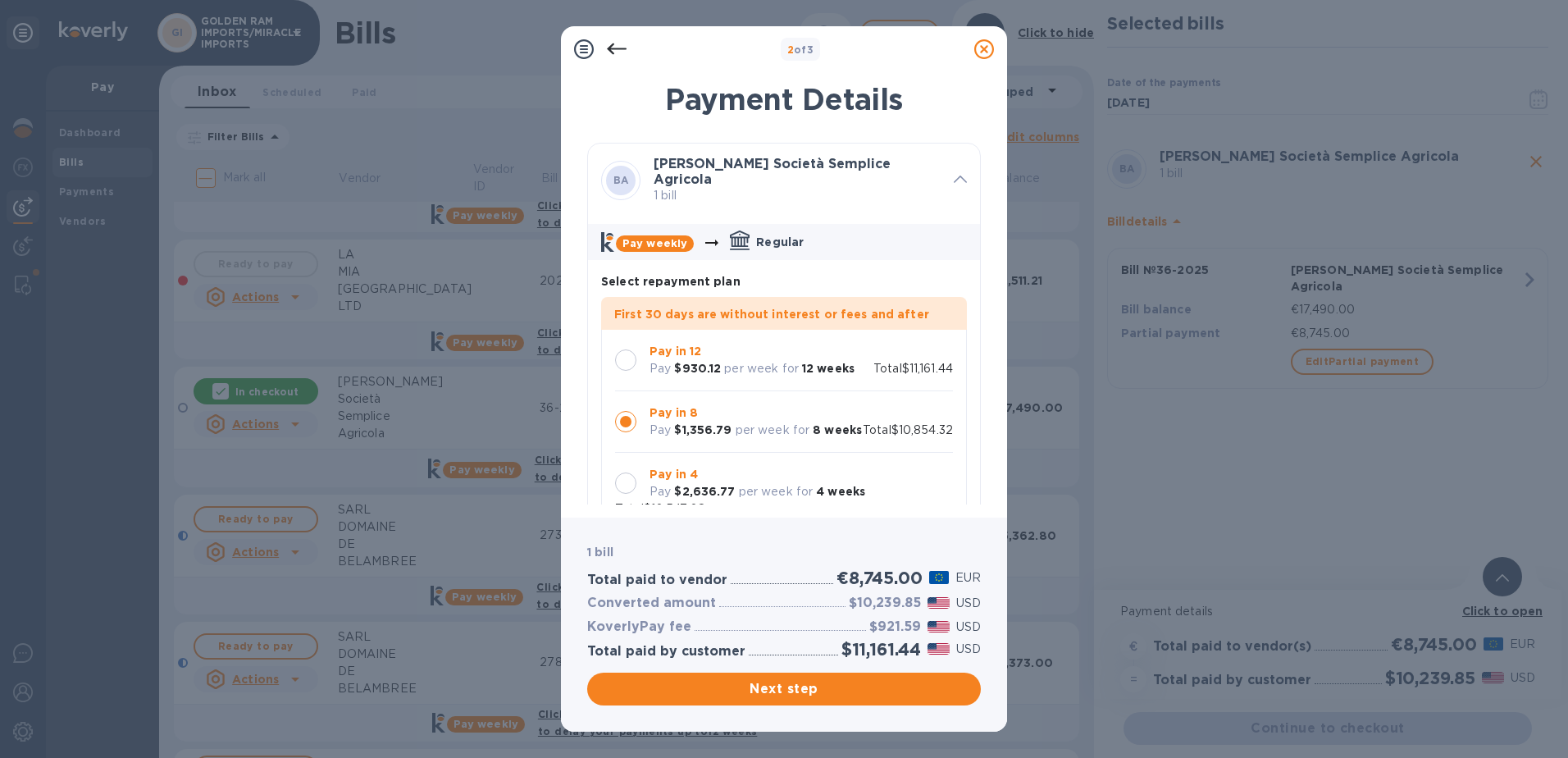
scroll to position [4, 0]
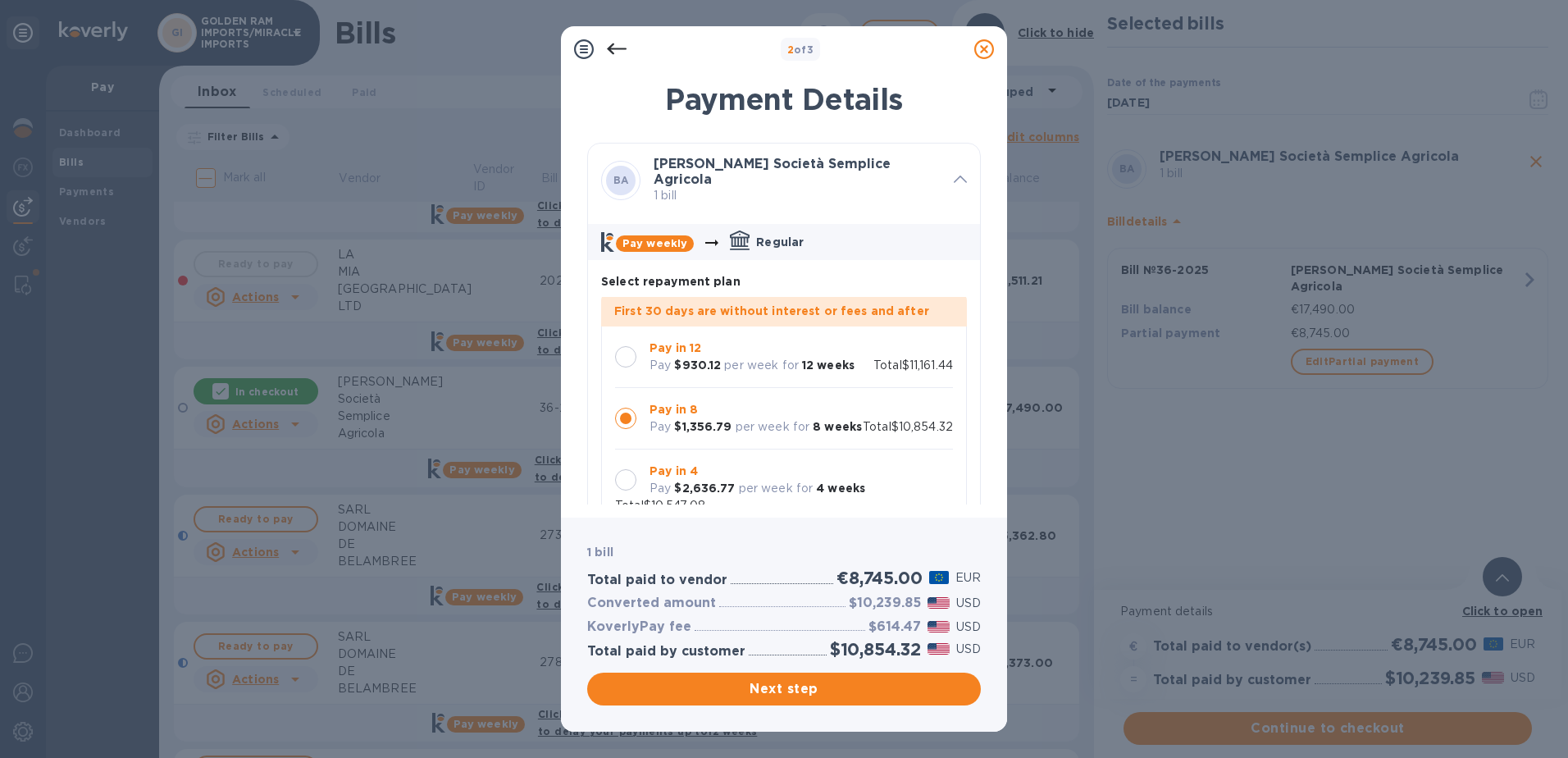
click at [631, 347] on div at bounding box center [625, 357] width 22 height 22
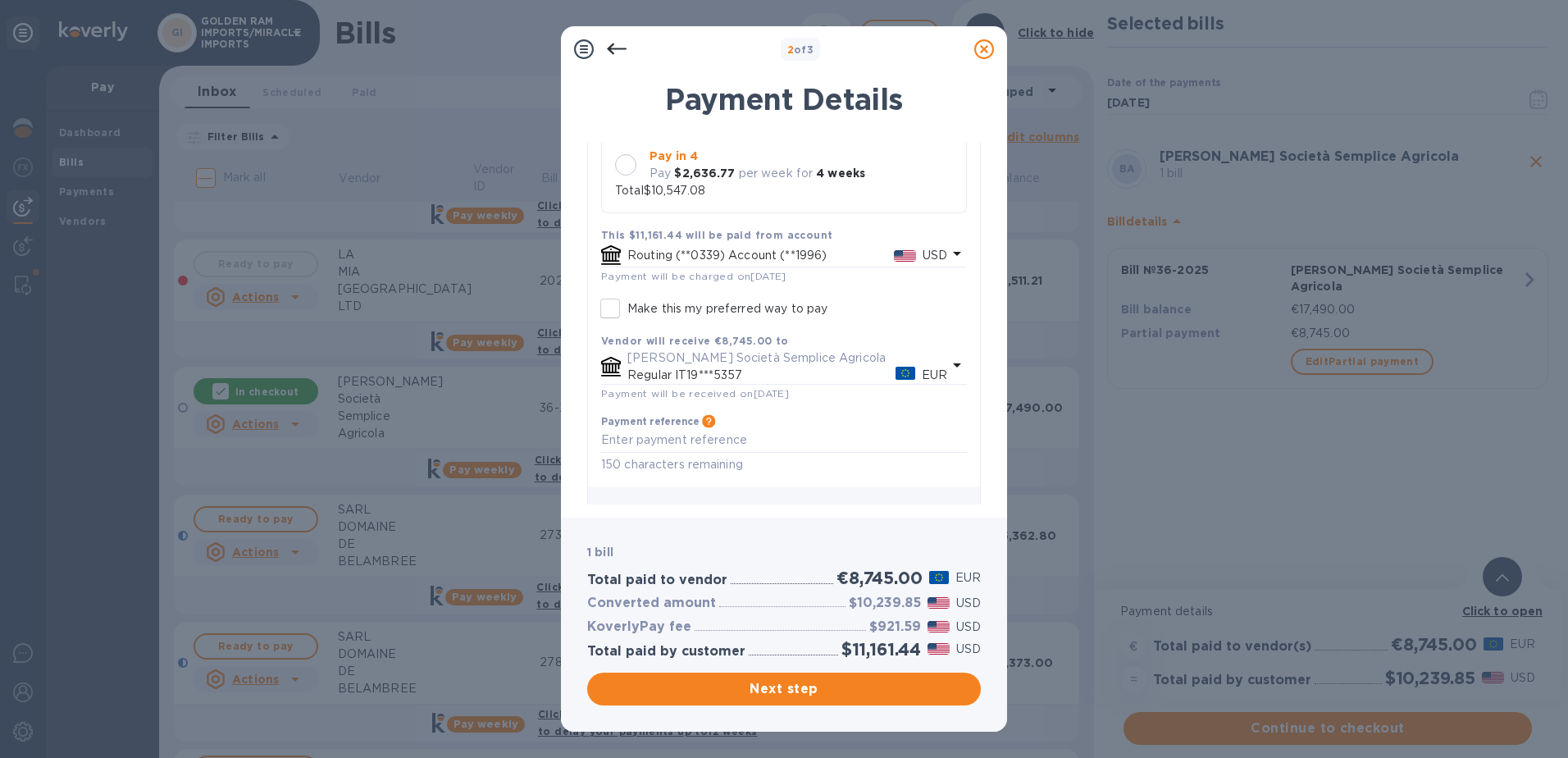
scroll to position [328, 0]
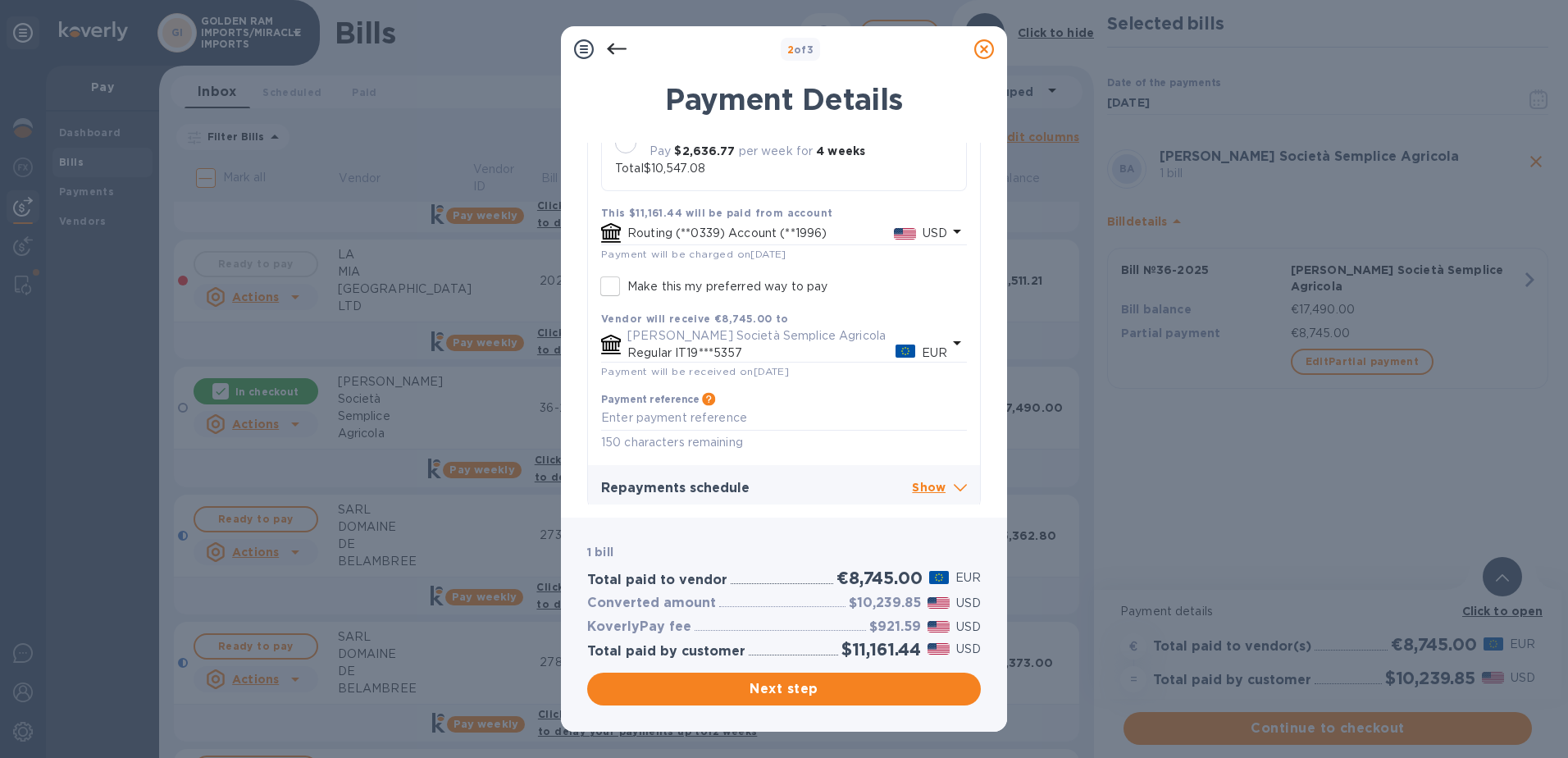
click at [953, 484] on icon at bounding box center [960, 488] width 13 height 7
drag, startPoint x: 981, startPoint y: 262, endPoint x: 965, endPoint y: 375, distance: 114.1
click at [965, 375] on div "Payment Details [PERSON_NAME] Società Semplice Agricola 1 bill Pay weekly Regul…" at bounding box center [784, 290] width 446 height 456
click at [987, 472] on div "Payment Details [PERSON_NAME] Società Semplice Agricola 1 bill Pay weekly Regul…" at bounding box center [784, 290] width 446 height 456
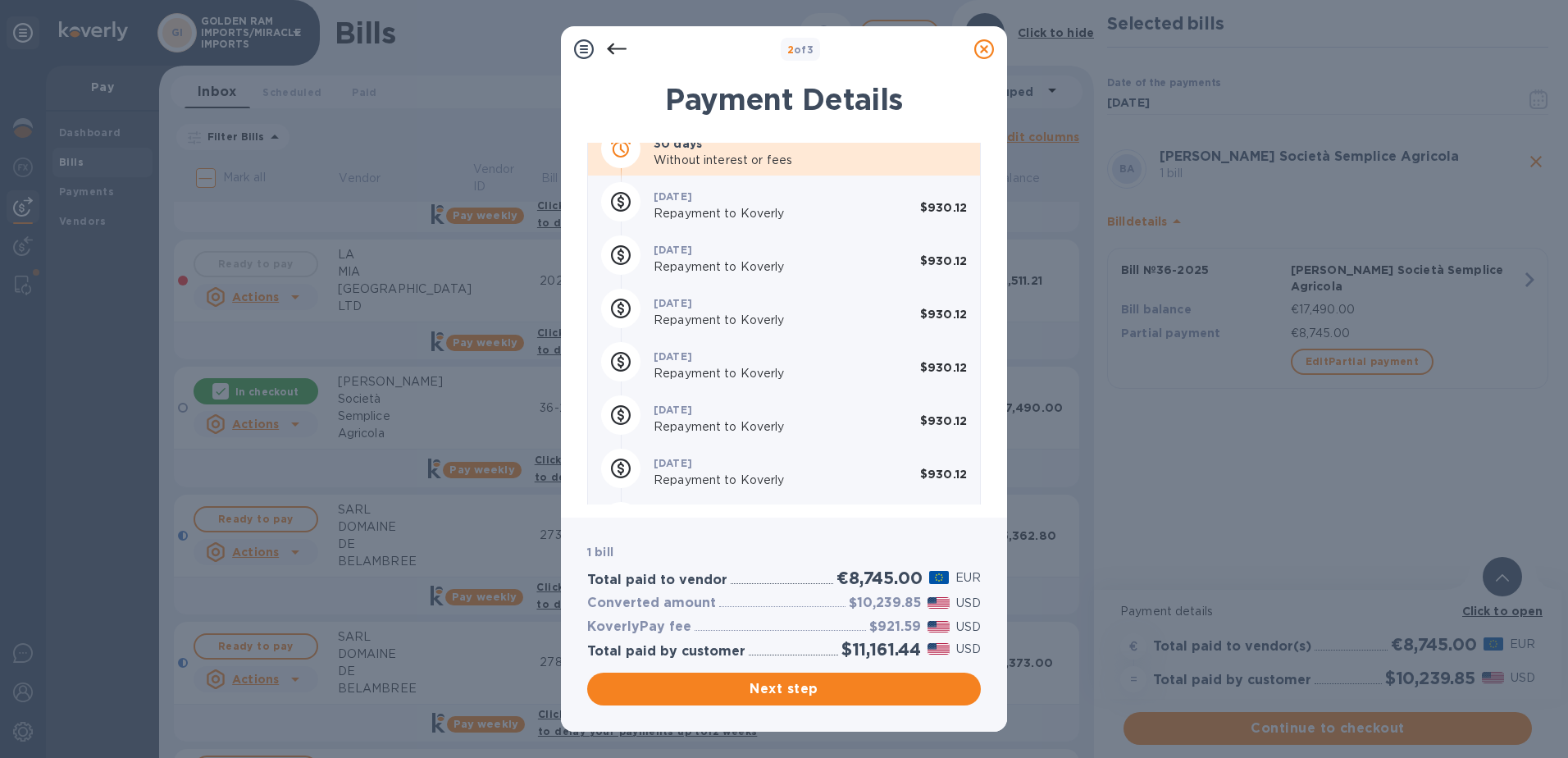
scroll to position [750, 0]
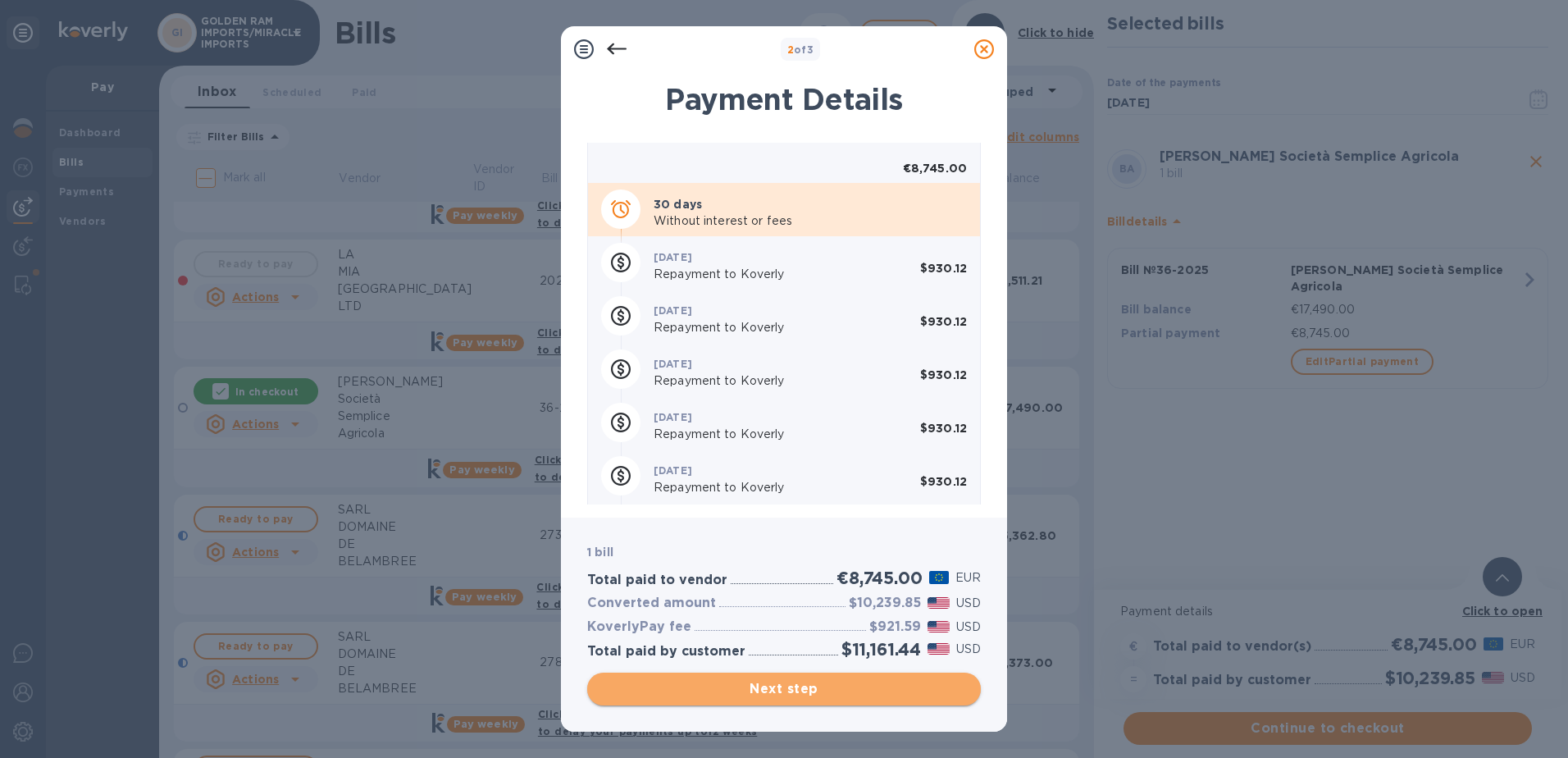
click at [817, 688] on span "Next step" at bounding box center [784, 689] width 368 height 20
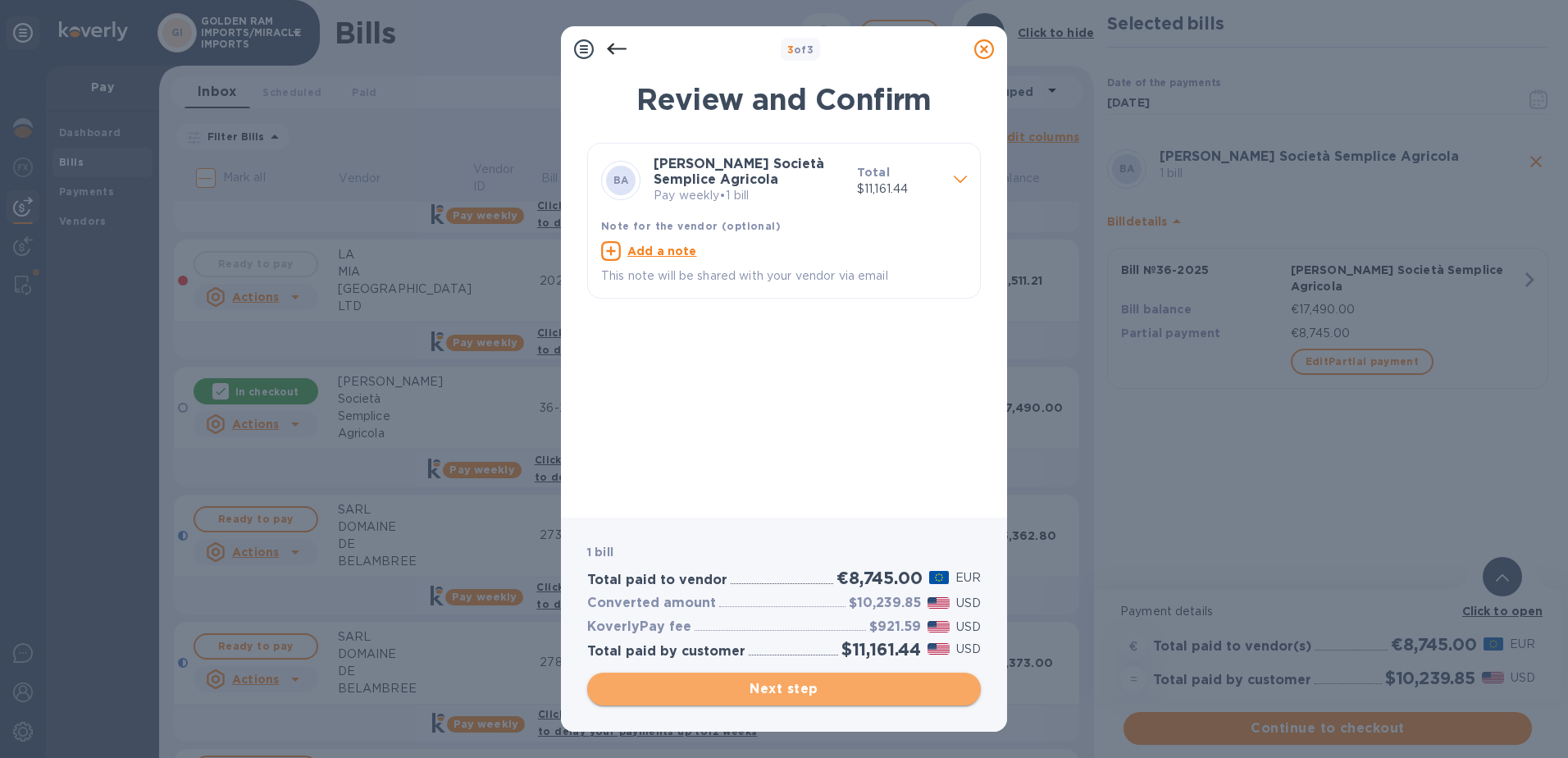
click at [817, 688] on span "Next step" at bounding box center [784, 689] width 368 height 20
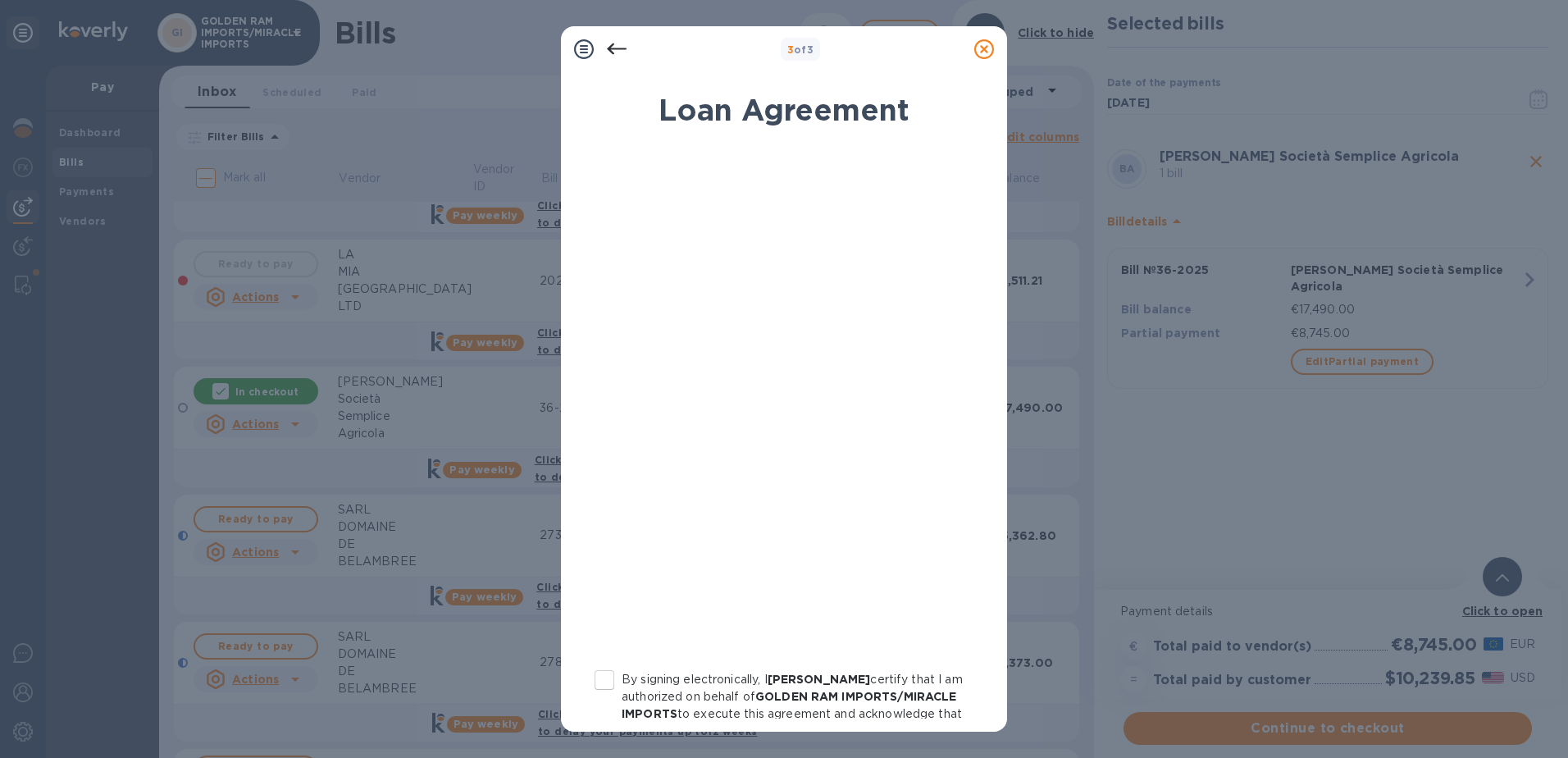
scroll to position [176, 0]
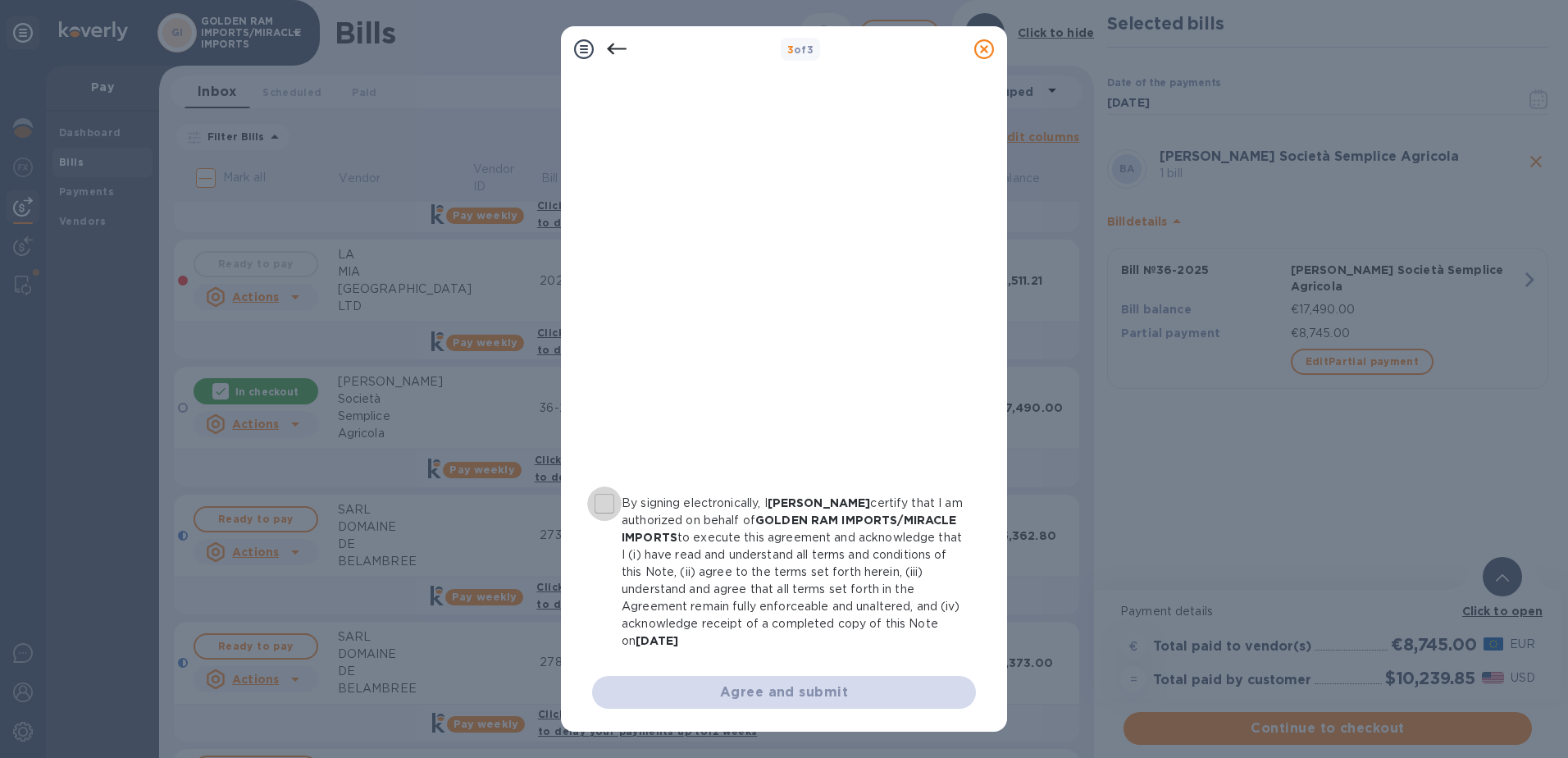
click at [617, 505] on input "By signing electronically, I [PERSON_NAME] certify that I am authorized on beha…" at bounding box center [604, 503] width 35 height 35
checkbox input "true"
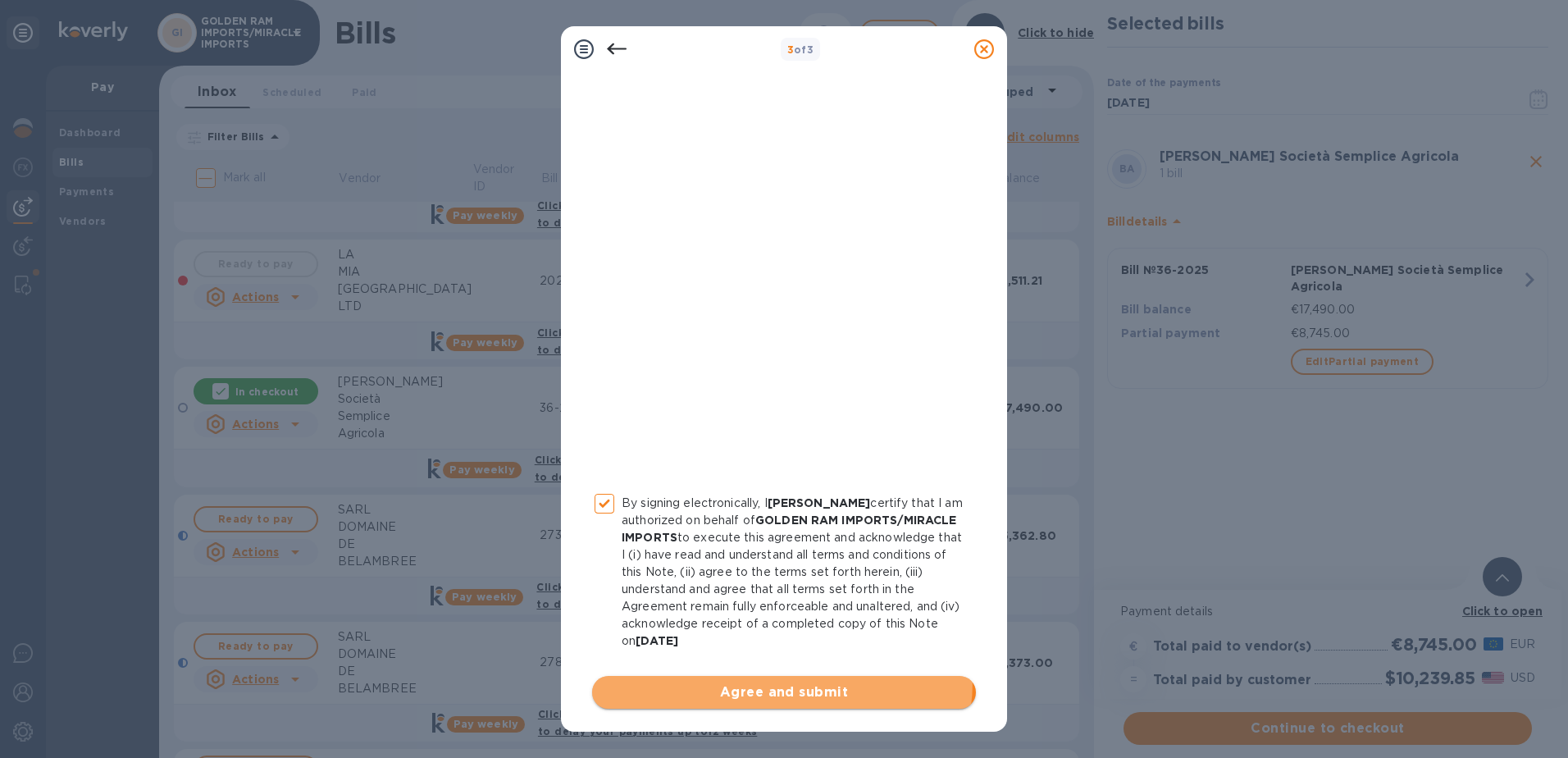
click at [775, 681] on button "Agree and submit" at bounding box center [784, 692] width 384 height 33
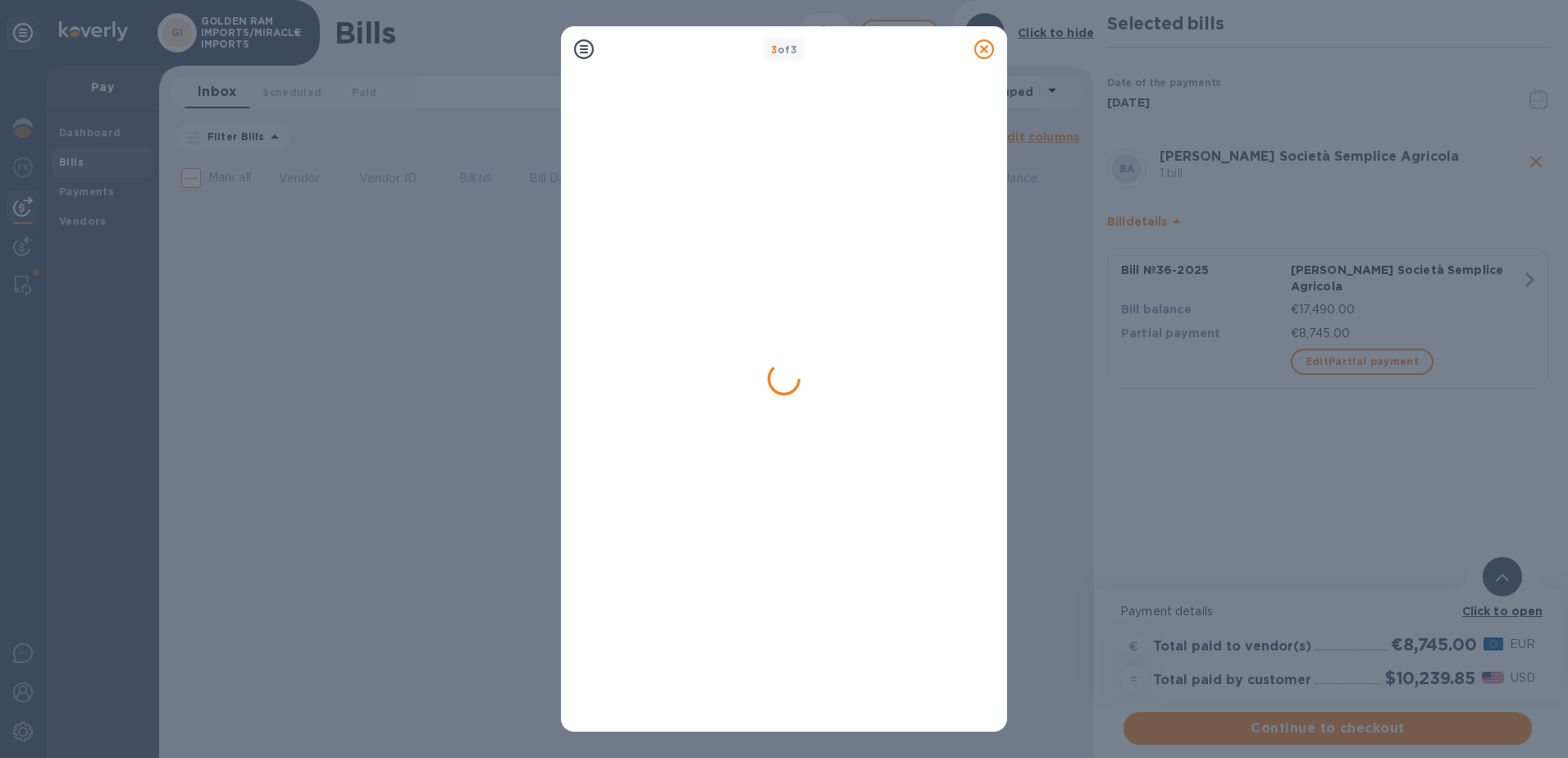
scroll to position [0, 0]
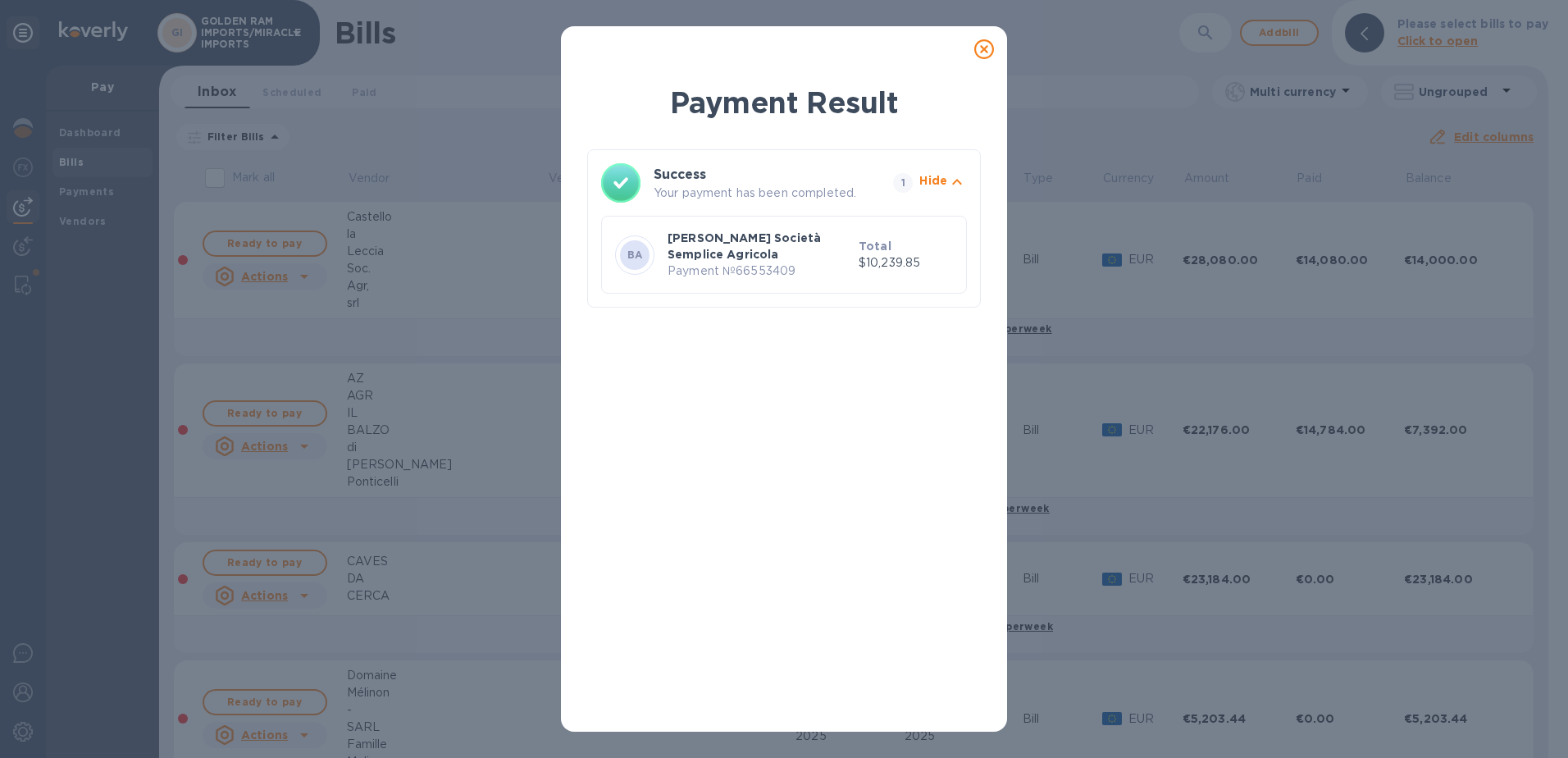
click at [989, 55] on icon at bounding box center [983, 49] width 20 height 20
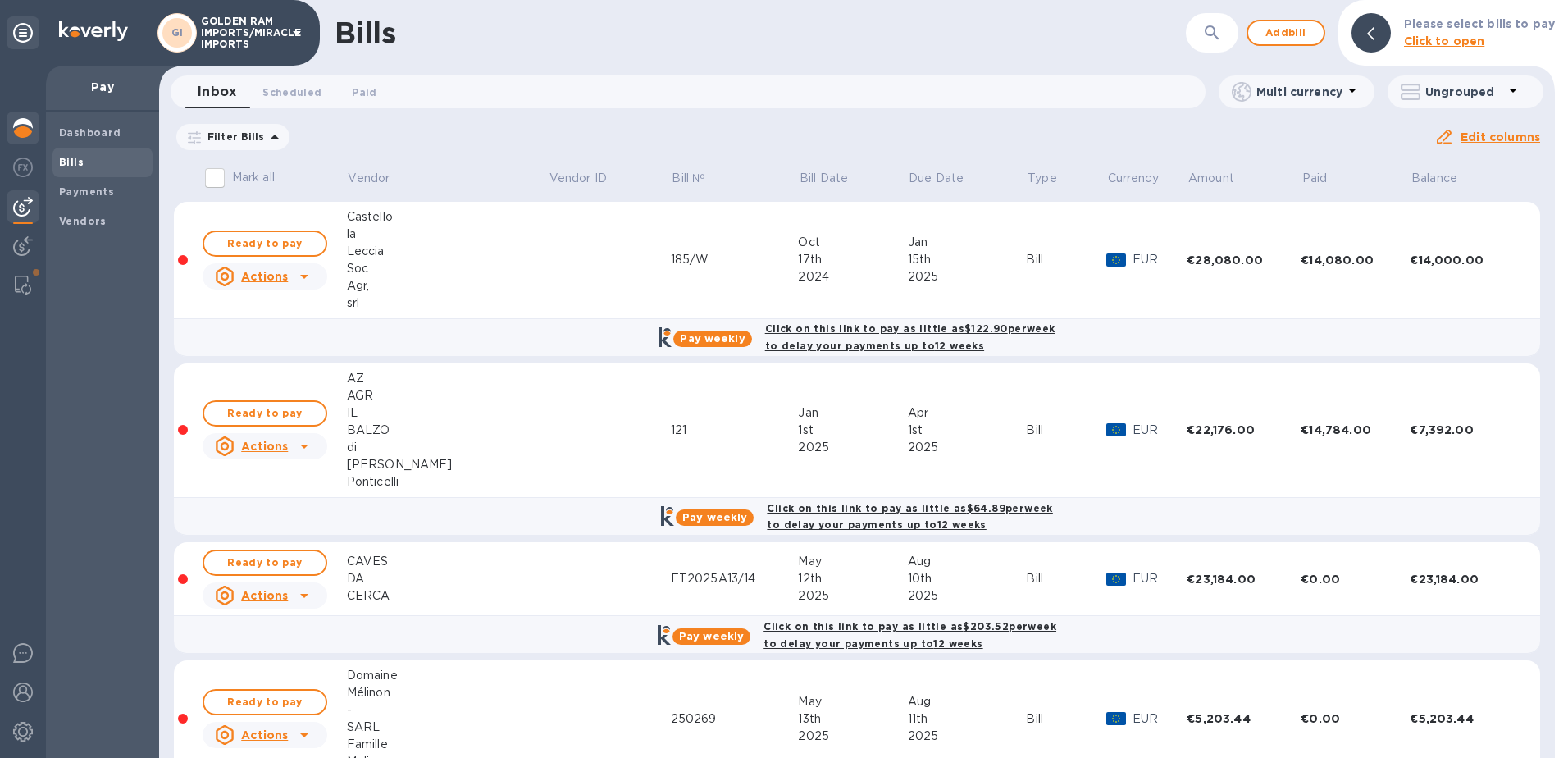
click at [17, 130] on img at bounding box center [22, 127] width 20 height 20
